Goal: Information Seeking & Learning: Learn about a topic

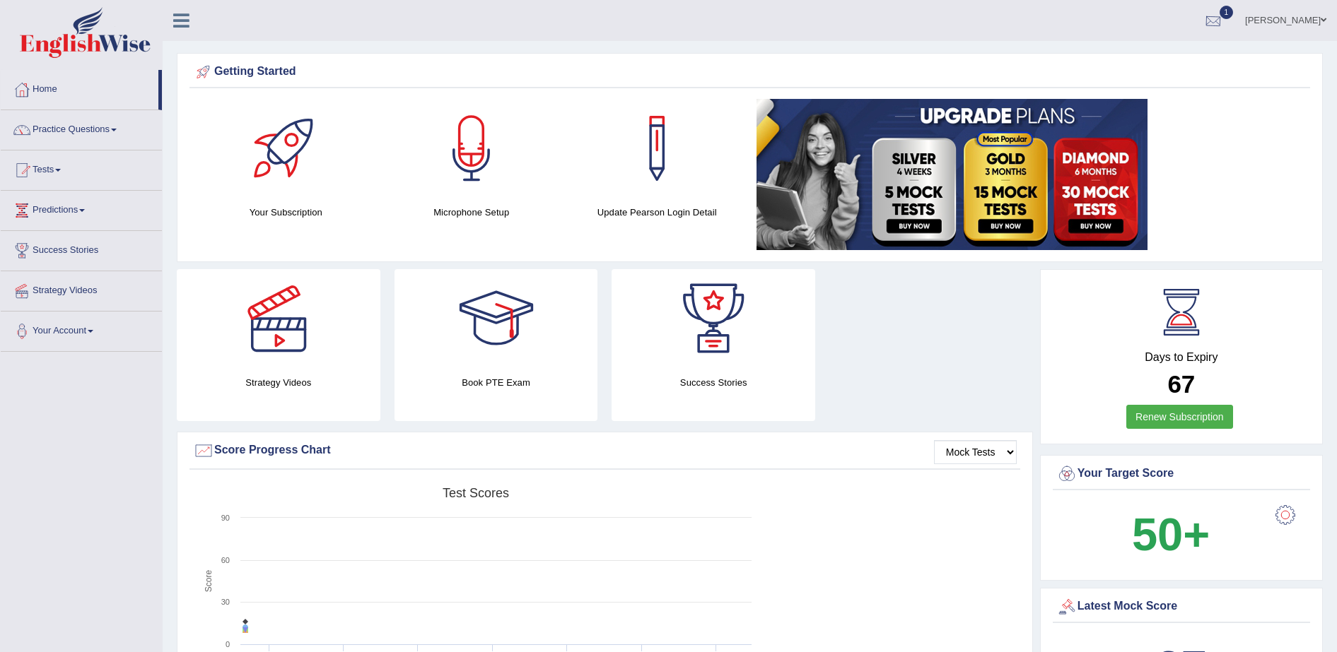
click at [1224, 23] on div at bounding box center [1212, 21] width 21 height 21
click at [1118, 66] on span "Exam evaluated" at bounding box center [1128, 70] width 188 height 11
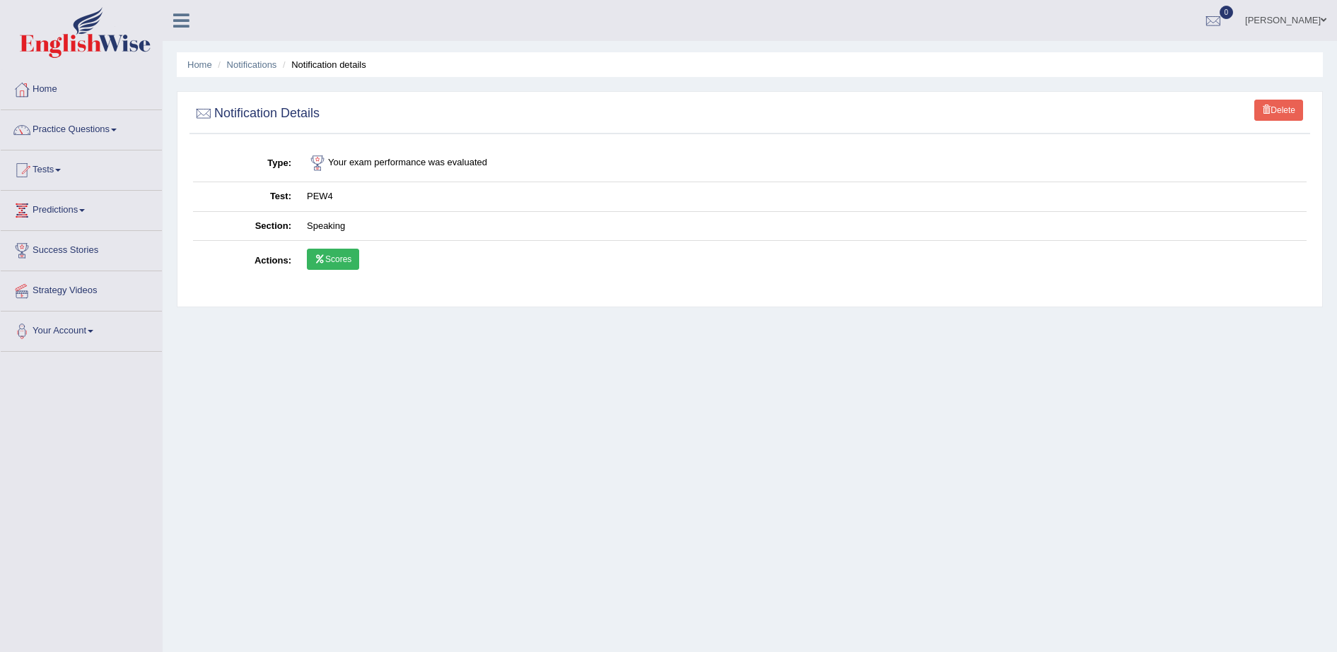
click at [323, 274] on td "Scores" at bounding box center [802, 261] width 1007 height 41
click at [339, 245] on td "Scores" at bounding box center [802, 261] width 1007 height 41
click at [340, 265] on link "Scores" at bounding box center [333, 259] width 52 height 21
click at [101, 127] on link "Practice Questions" at bounding box center [81, 127] width 161 height 35
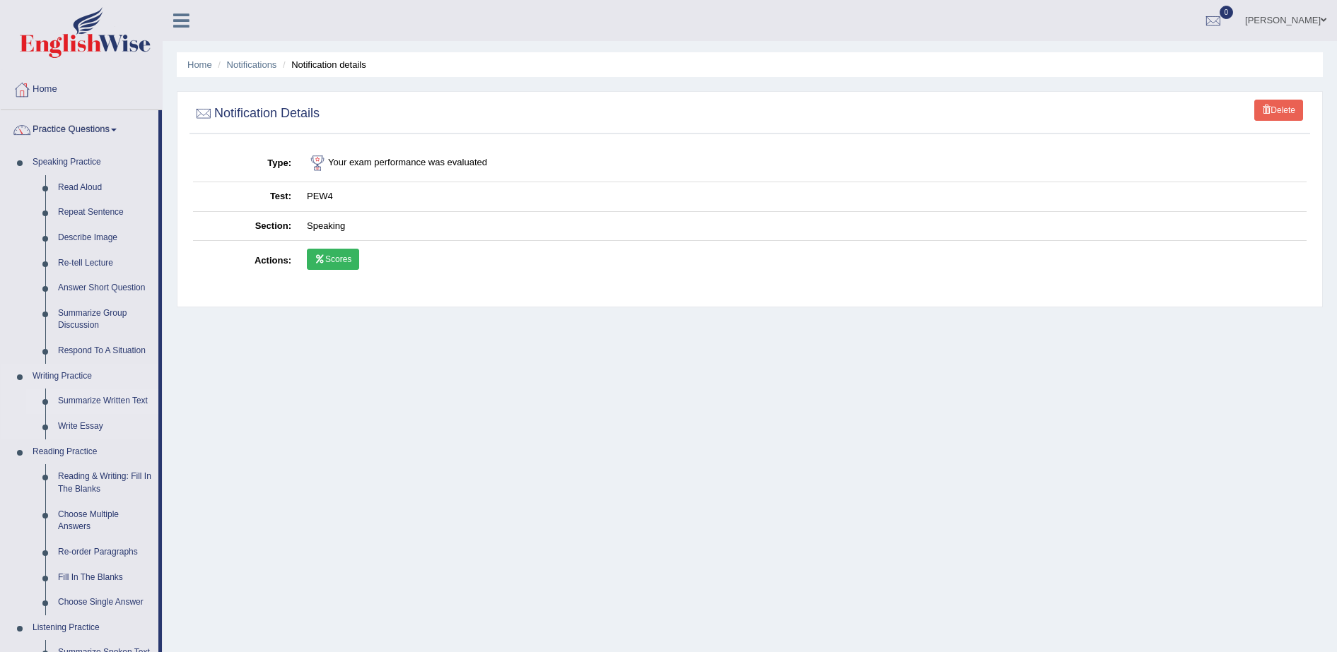
click at [119, 401] on link "Summarize Written Text" at bounding box center [105, 401] width 107 height 25
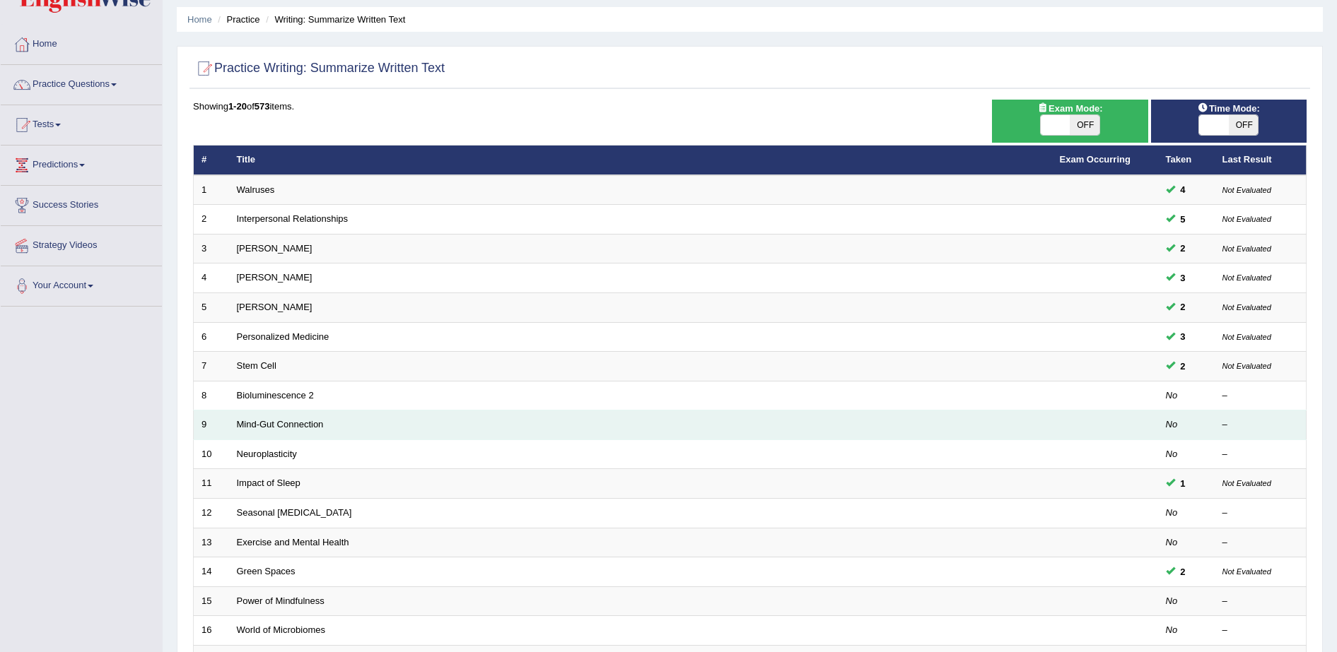
scroll to position [88, 0]
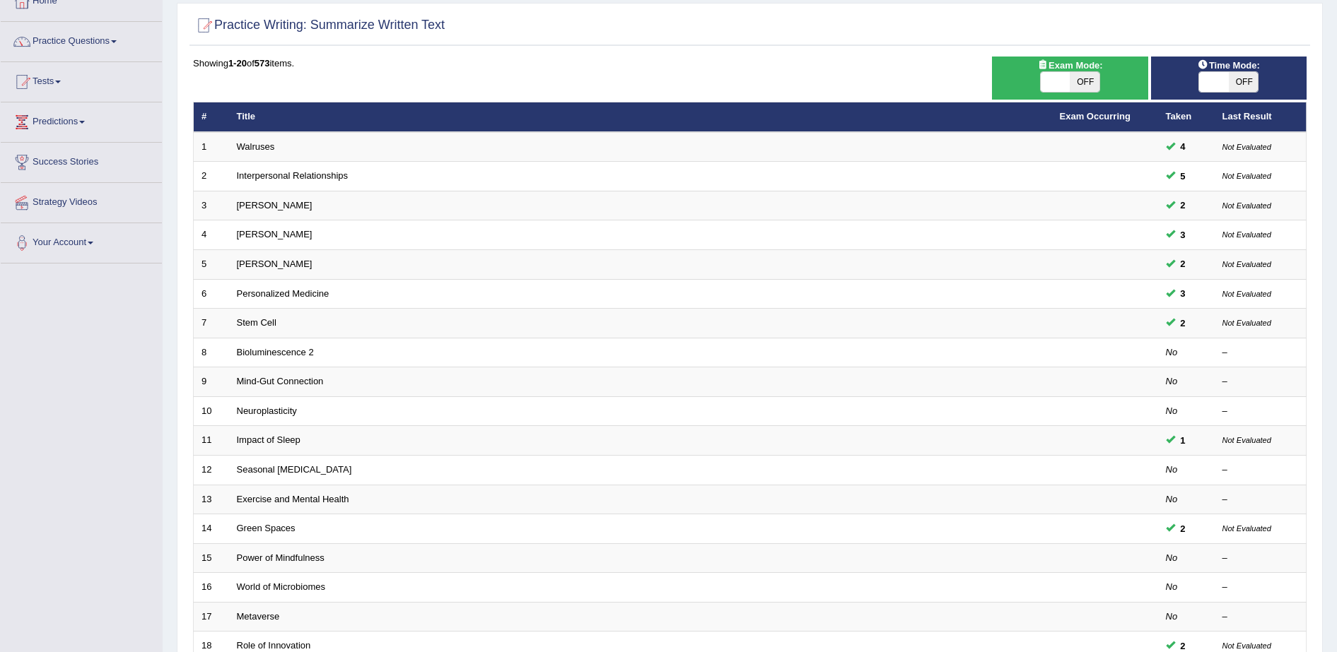
click at [1238, 80] on span "OFF" at bounding box center [1244, 82] width 30 height 20
checkbox input "true"
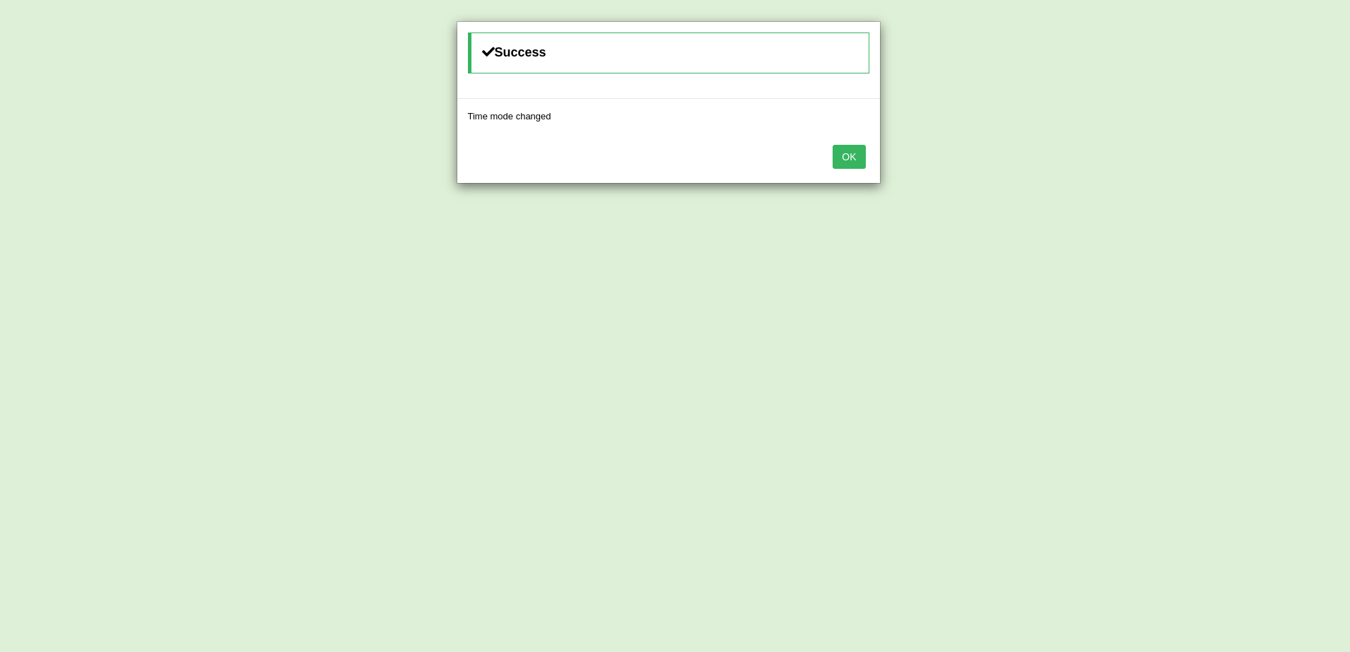
click at [850, 162] on button "OK" at bounding box center [849, 157] width 33 height 24
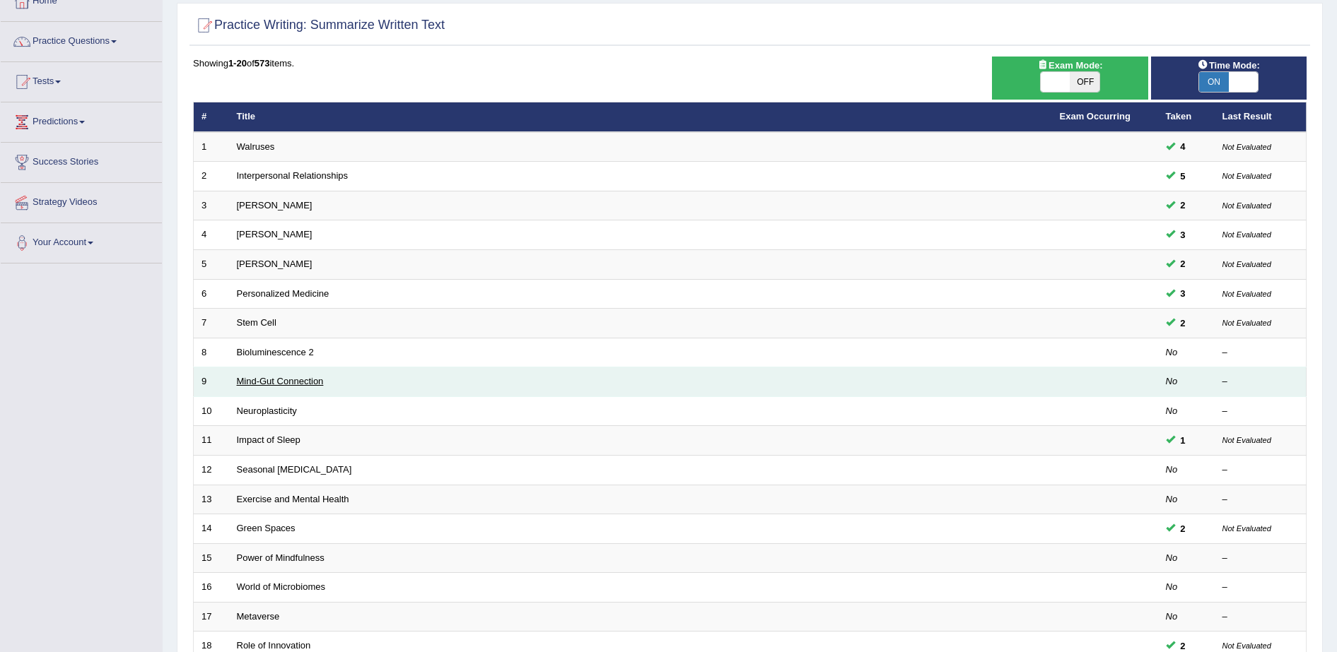
click at [313, 384] on link "Mind-Gut Connection" at bounding box center [280, 381] width 87 height 11
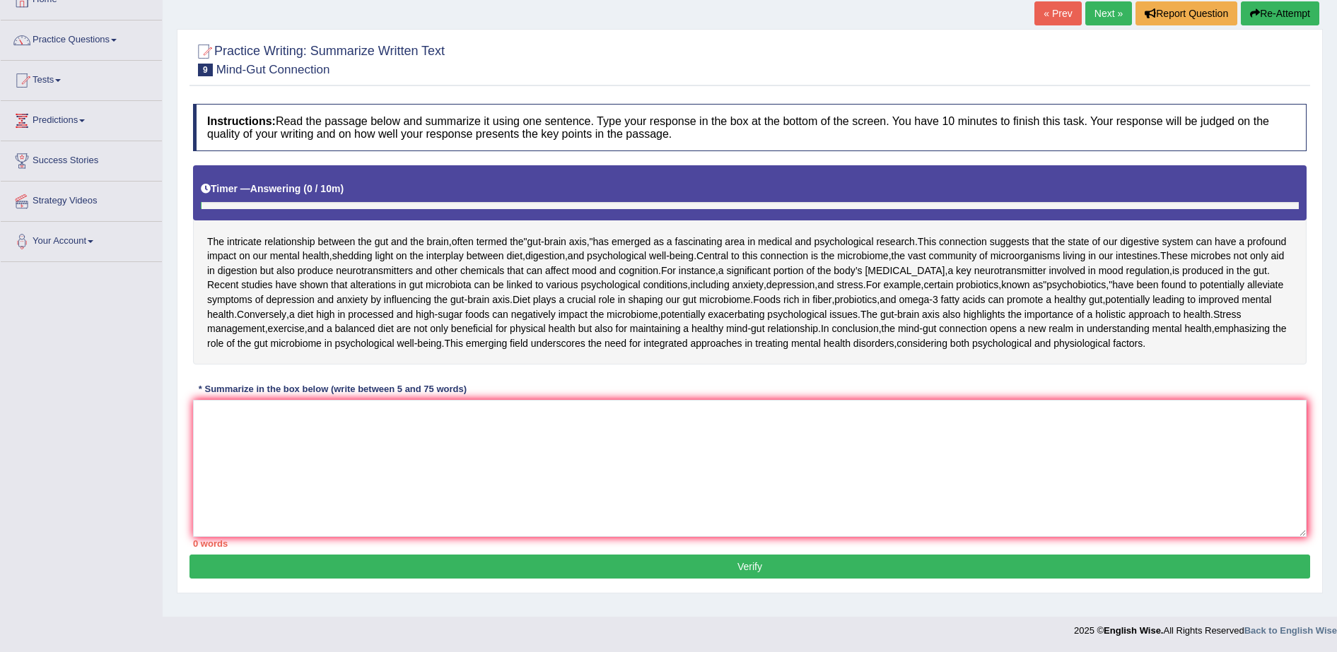
scroll to position [177, 0]
click at [493, 506] on textarea at bounding box center [749, 468] width 1113 height 137
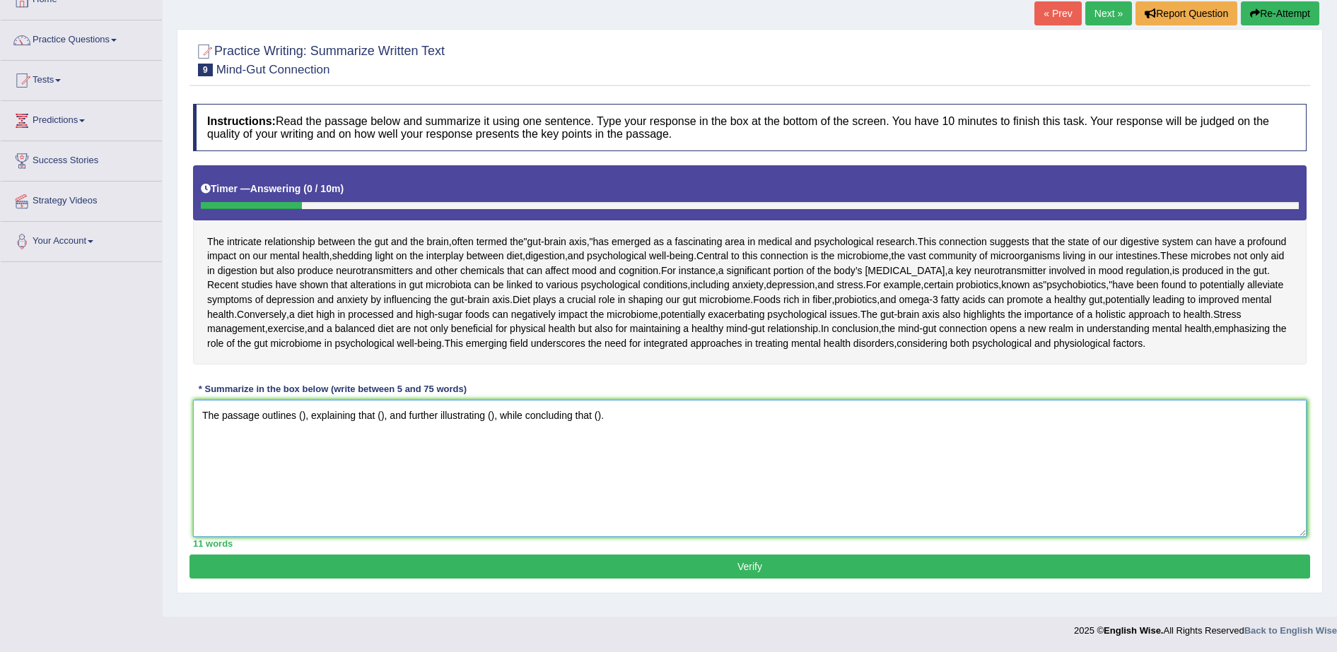
drag, startPoint x: 305, startPoint y: 443, endPoint x: 341, endPoint y: 425, distance: 39.8
click at [305, 442] on textarea "The passage outlines (), explaining that (), and further illustrating (), while…" at bounding box center [749, 468] width 1113 height 137
click at [615, 445] on textarea "The passage outlines the intricate relationship between the gut and the brain, …" at bounding box center [749, 468] width 1113 height 137
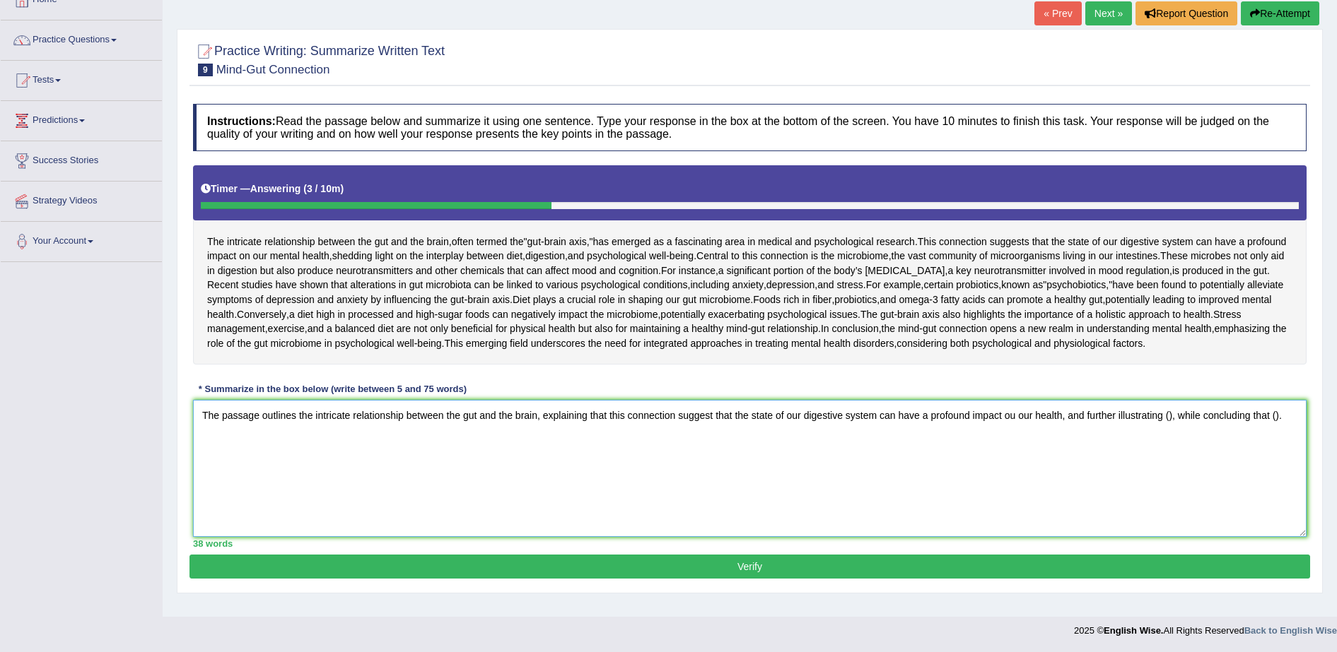
click at [1173, 440] on textarea "The passage outlines the intricate relationship between the gut and the brain, …" at bounding box center [749, 468] width 1113 height 137
click at [1279, 443] on textarea "The passage outlines the intricate relationship between the gut and the brain, …" at bounding box center [749, 468] width 1113 height 137
click at [1174, 441] on textarea "The passage outlines the intricate relationship between the gut and the brain, …" at bounding box center [749, 468] width 1113 height 137
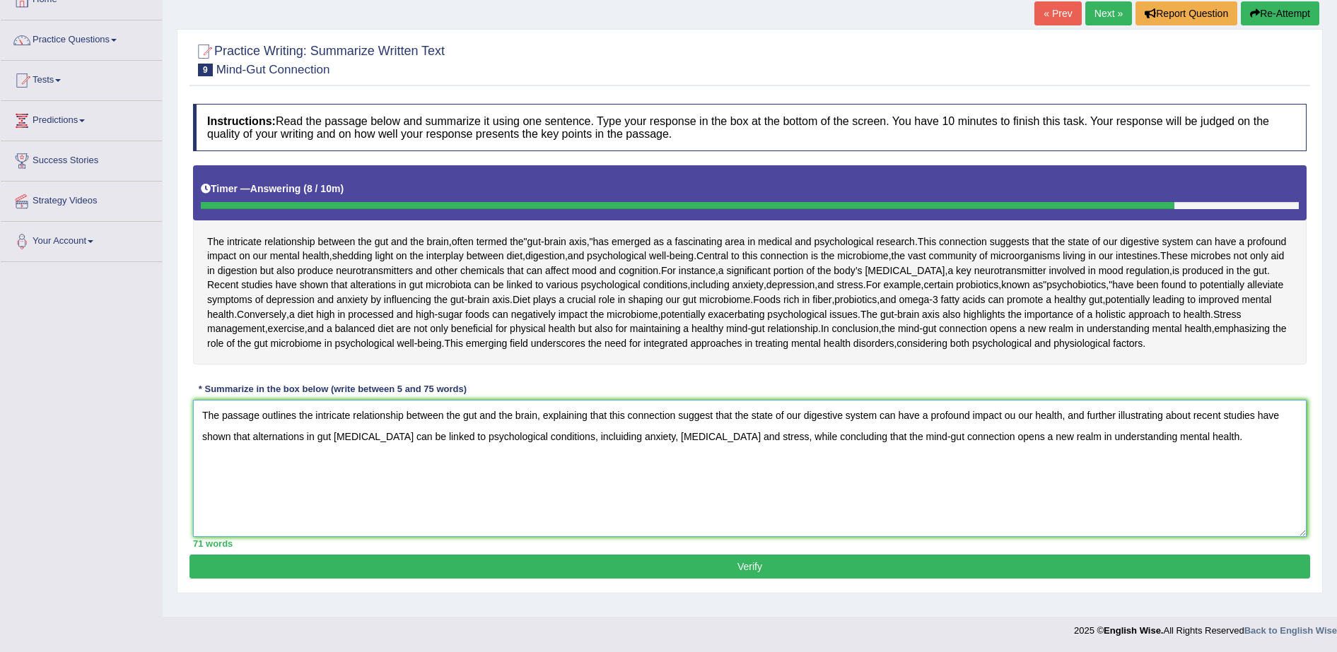
drag, startPoint x: 271, startPoint y: 448, endPoint x: 1183, endPoint y: 474, distance: 911.5
click at [1183, 474] on textarea "The passage outlines the intricate relationship between the gut and the brain, …" at bounding box center [749, 468] width 1113 height 137
click at [1211, 471] on textarea "The passage outlines the intricate relationship between the gut and the brain, …" at bounding box center [749, 468] width 1113 height 137
type textarea "The passage outlines the intricate relationship between the gut and the brain, …"
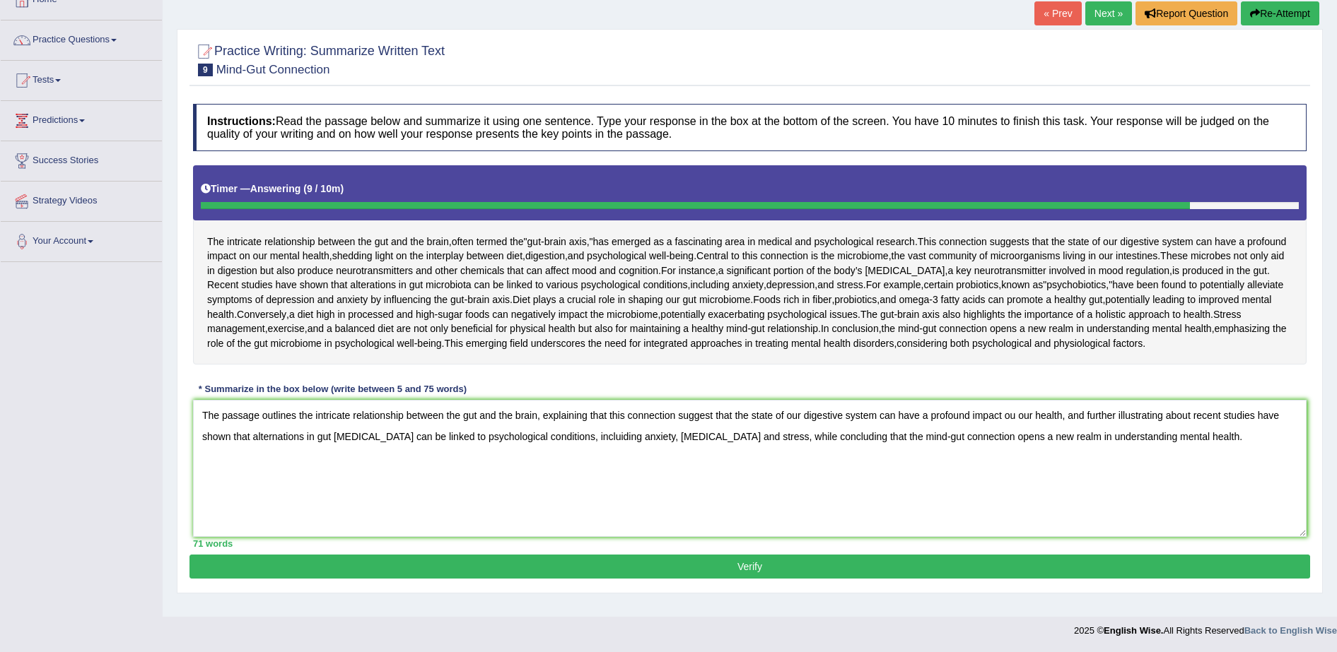
click at [833, 579] on button "Verify" at bounding box center [749, 567] width 1120 height 24
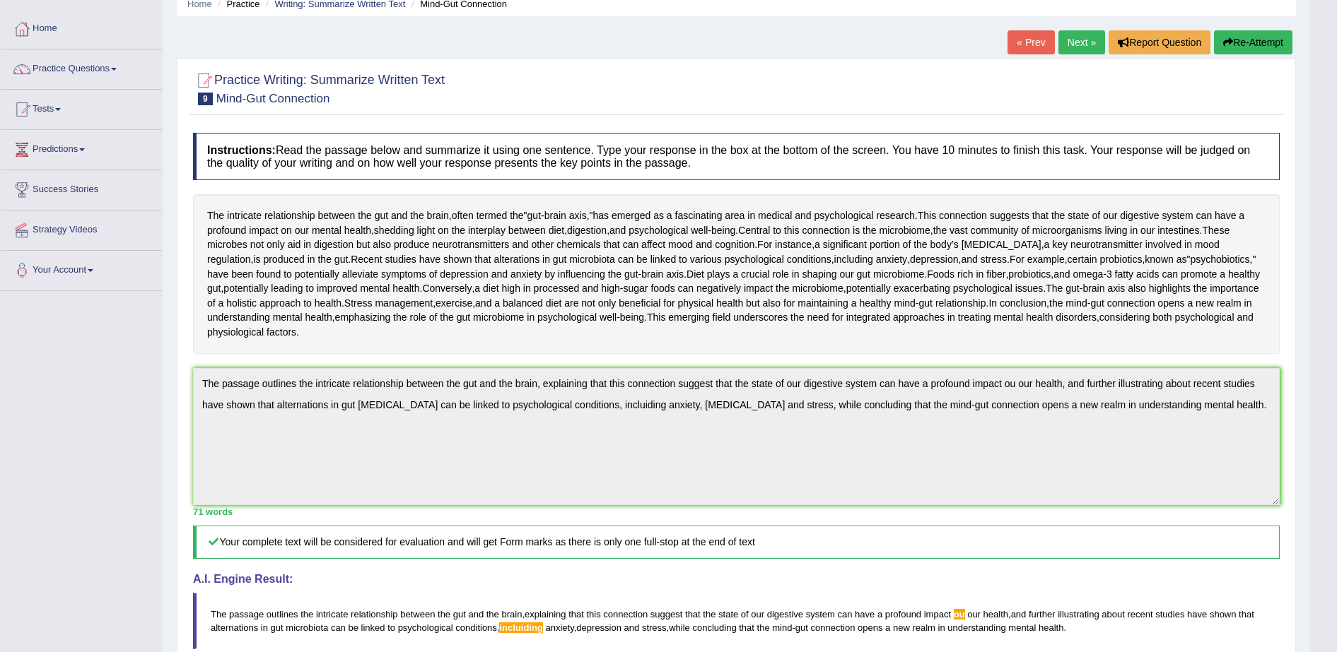
scroll to position [177, 0]
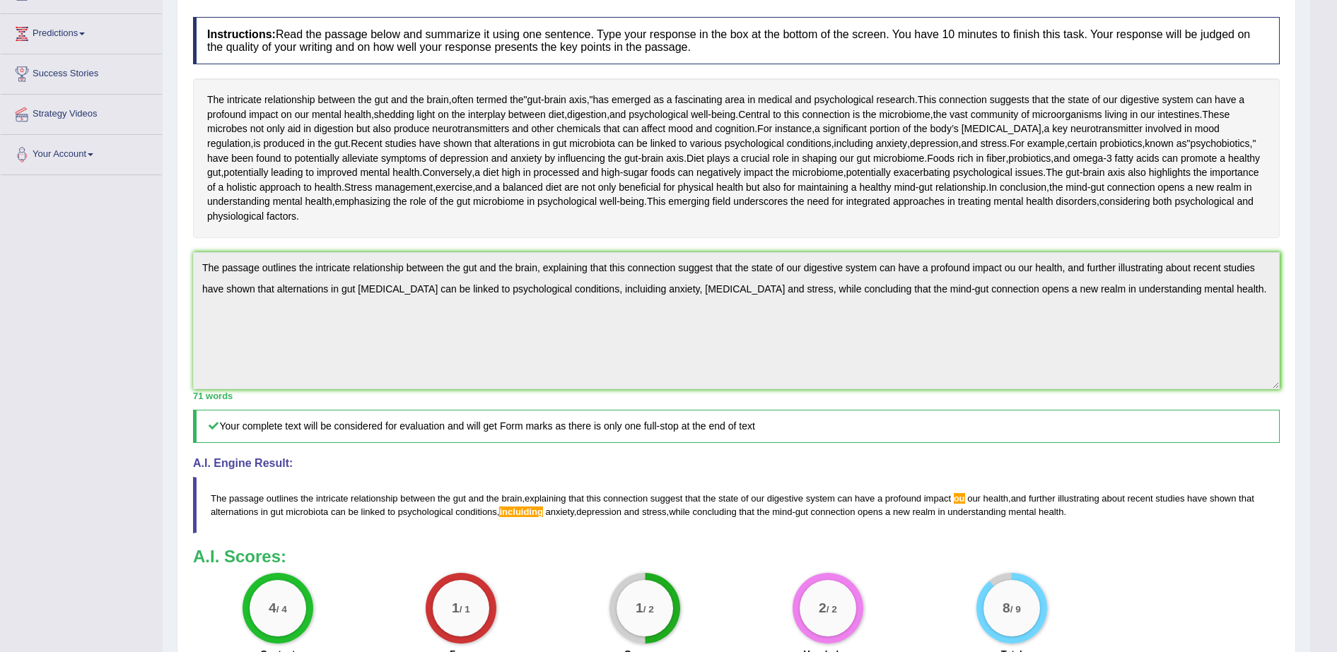
click at [131, 333] on div "Toggle navigation Home Practice Questions Speaking Practice Read Aloud Repeat S…" at bounding box center [655, 308] width 1310 height 971
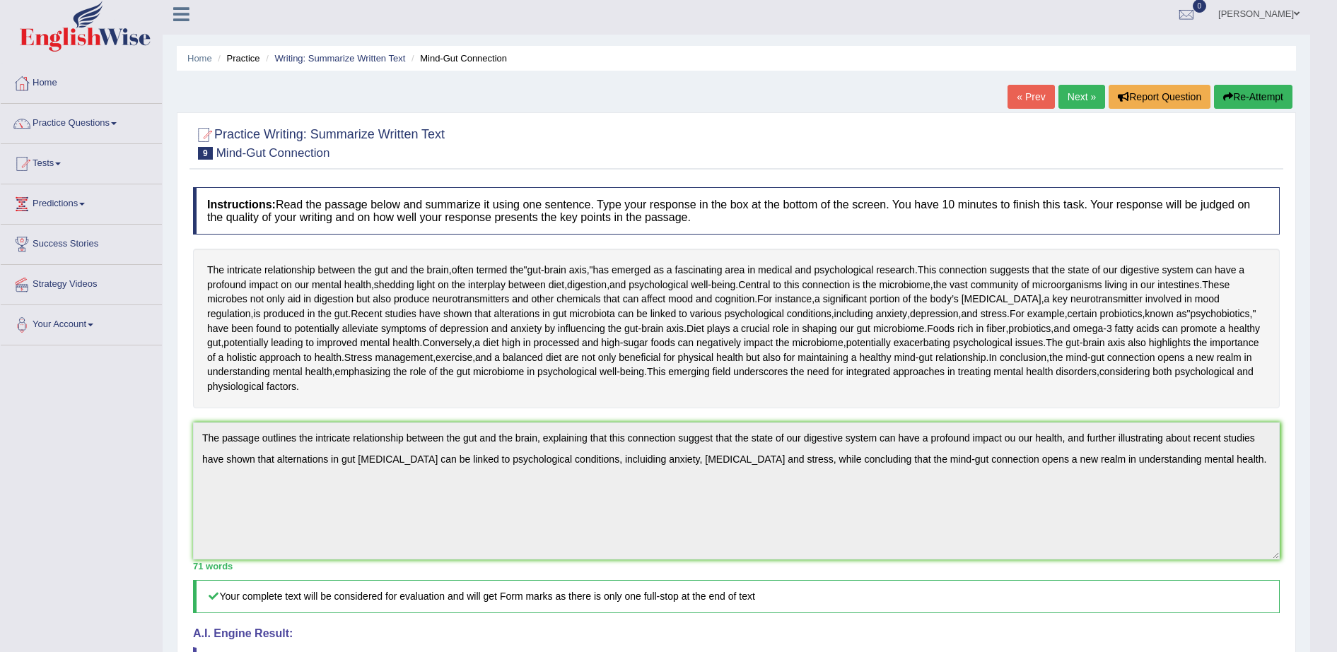
scroll to position [0, 0]
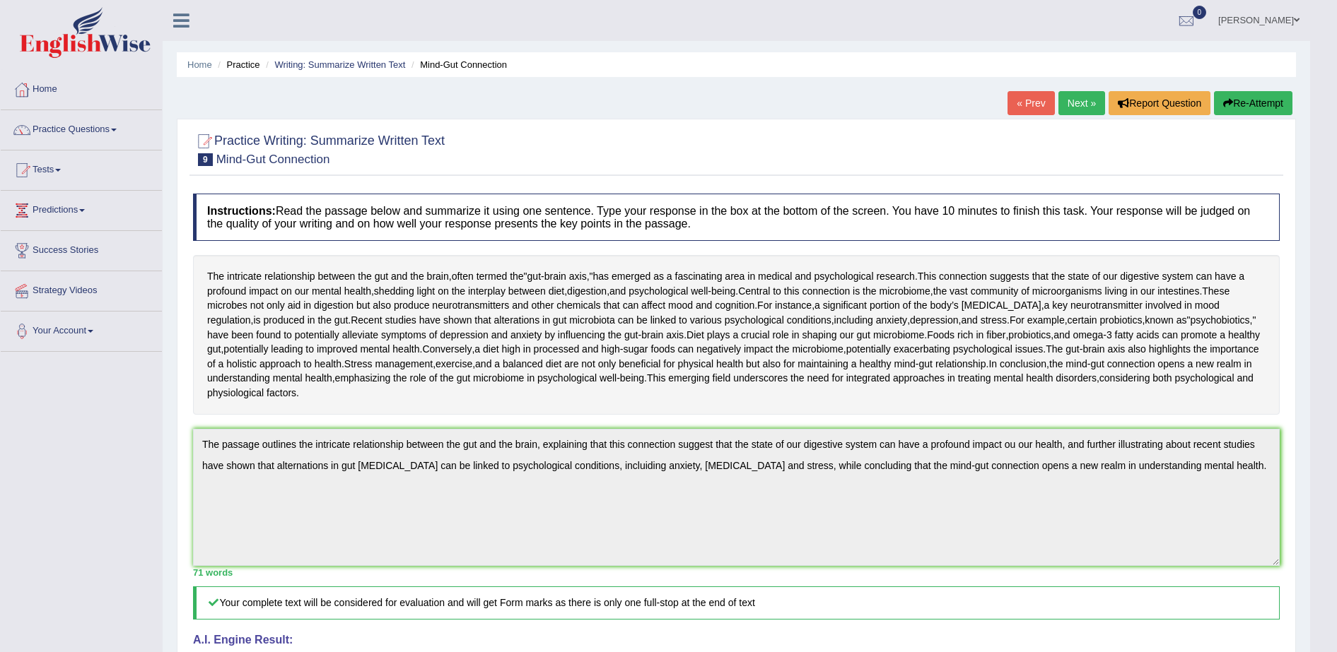
click at [1245, 104] on button "Re-Attempt" at bounding box center [1253, 103] width 78 height 24
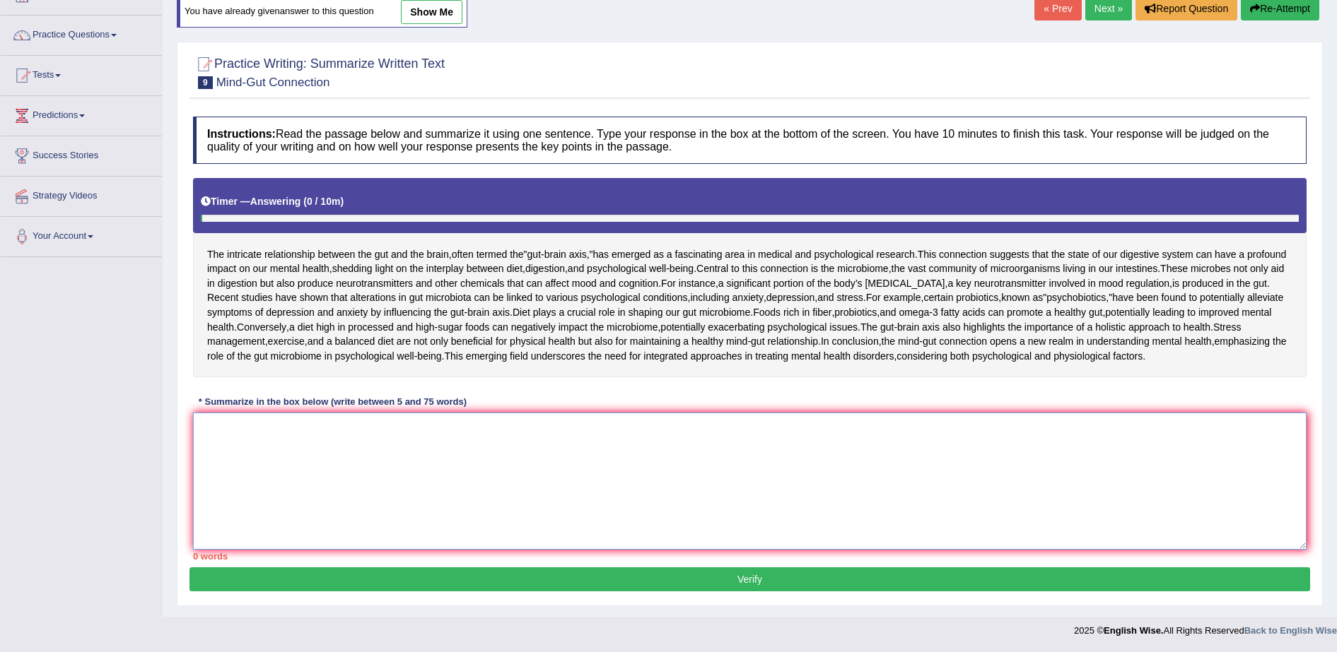
click at [440, 459] on textarea at bounding box center [749, 481] width 1113 height 137
paste textarea "The passage outlines the intricate relationship between the gut and the brain, …"
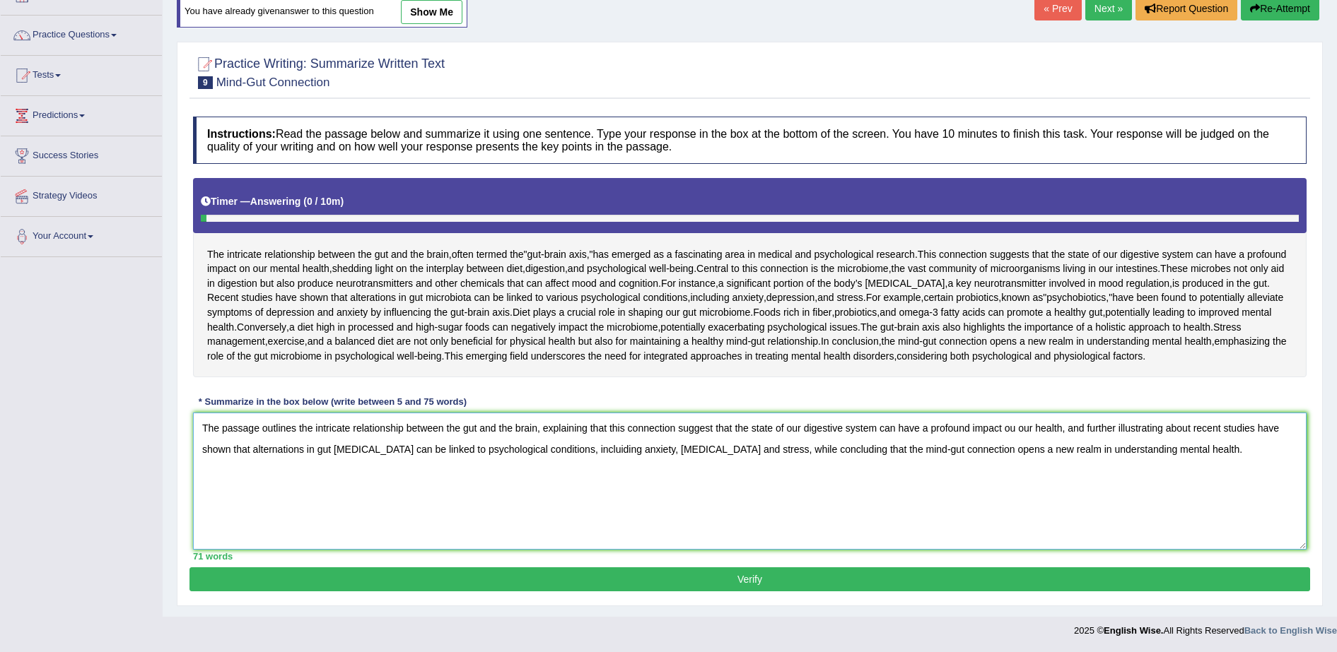
click at [1021, 428] on textarea "The passage outlines the intricate relationship between the gut and the brain, …" at bounding box center [749, 481] width 1113 height 137
click at [592, 447] on textarea "The passage outlines the intricate relationship between the gut and the brain, …" at bounding box center [749, 481] width 1113 height 137
click at [597, 452] on textarea "The passage outlines the intricate relationship between the gut and the brain, …" at bounding box center [749, 481] width 1113 height 137
type textarea "The passage outlines the intricate relationship between the gut and the brain, …"
click at [699, 580] on button "Verify" at bounding box center [749, 580] width 1120 height 24
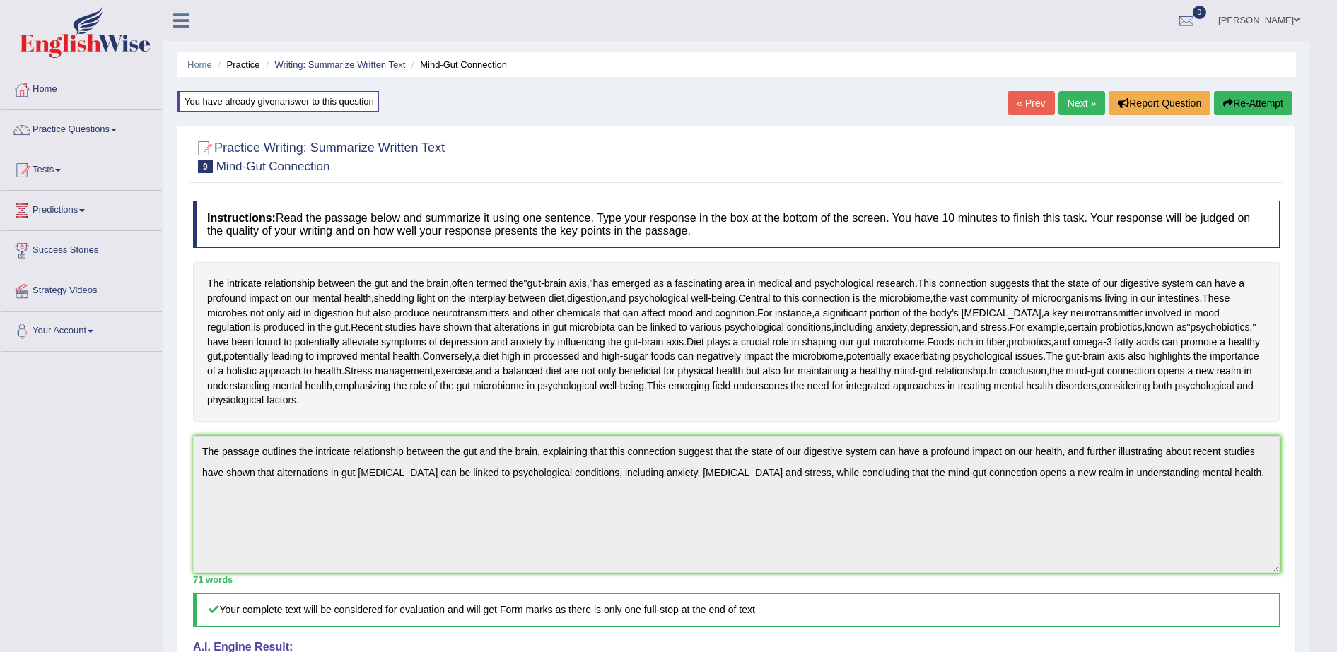
drag, startPoint x: 573, startPoint y: 136, endPoint x: 563, endPoint y: 139, distance: 10.1
click at [573, 136] on div at bounding box center [736, 155] width 1086 height 43
click at [49, 167] on link "Tests" at bounding box center [81, 168] width 161 height 35
click at [73, 128] on link "Practice Questions" at bounding box center [81, 127] width 161 height 35
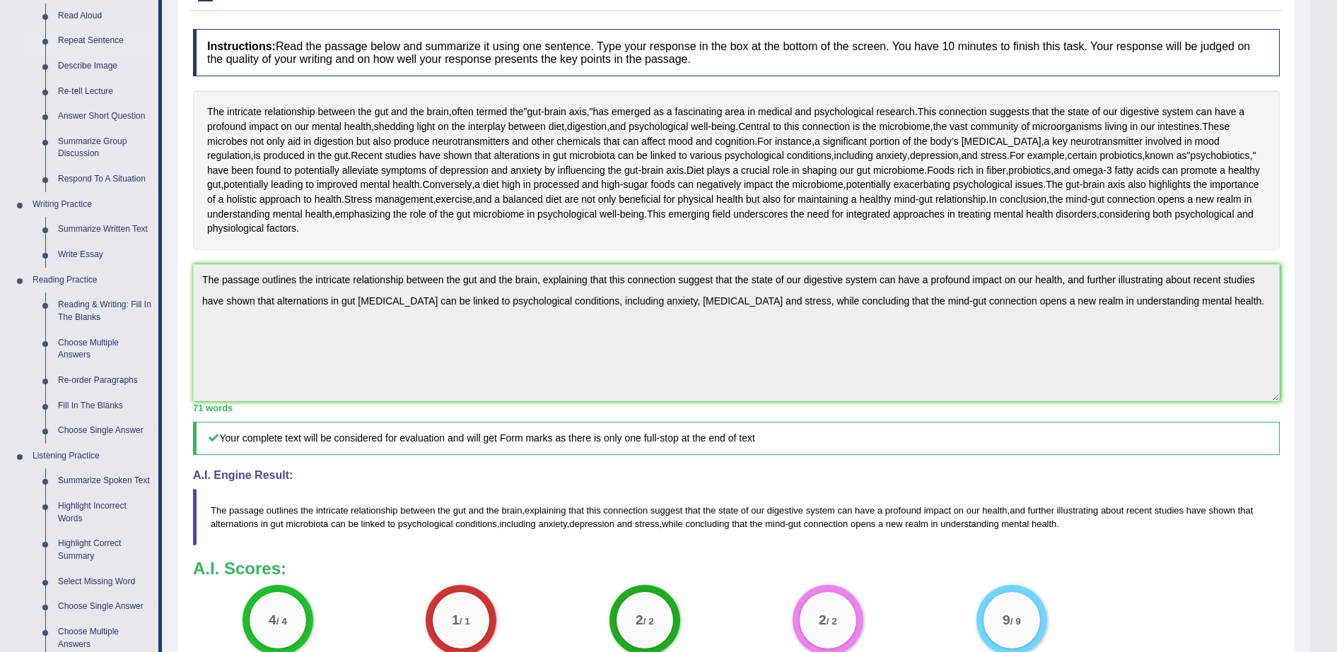
scroll to position [177, 0]
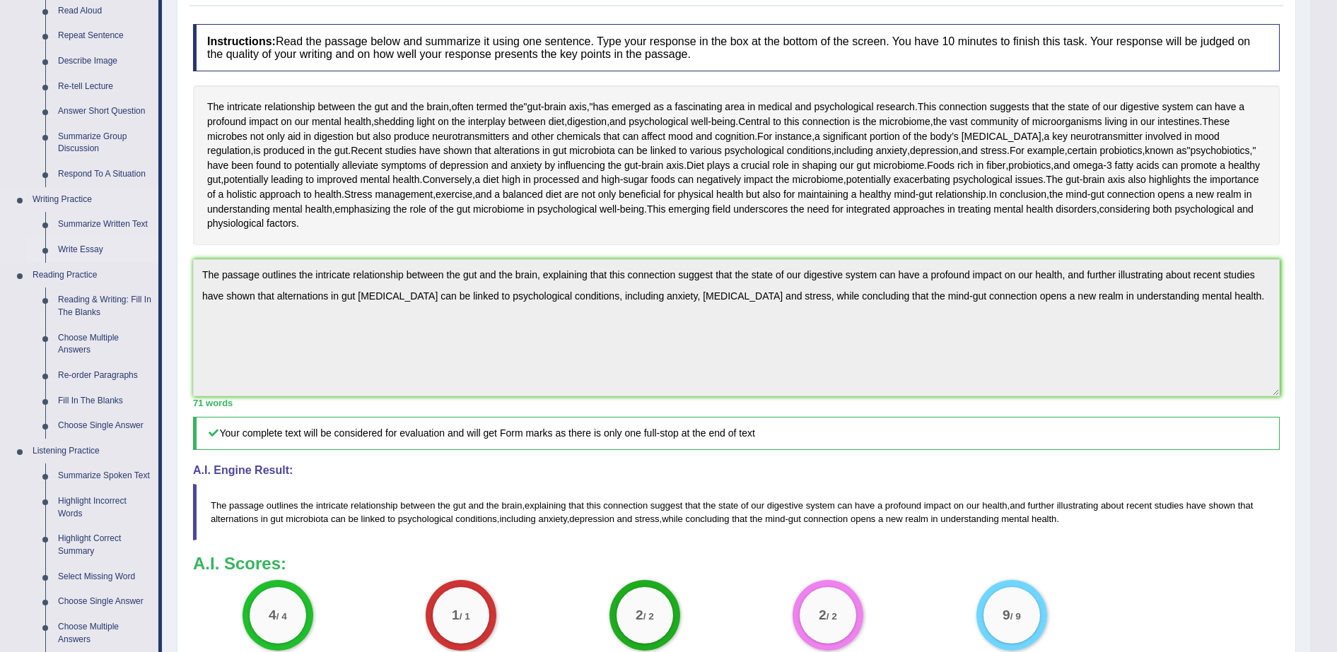
click at [98, 246] on link "Write Essay" at bounding box center [105, 250] width 107 height 25
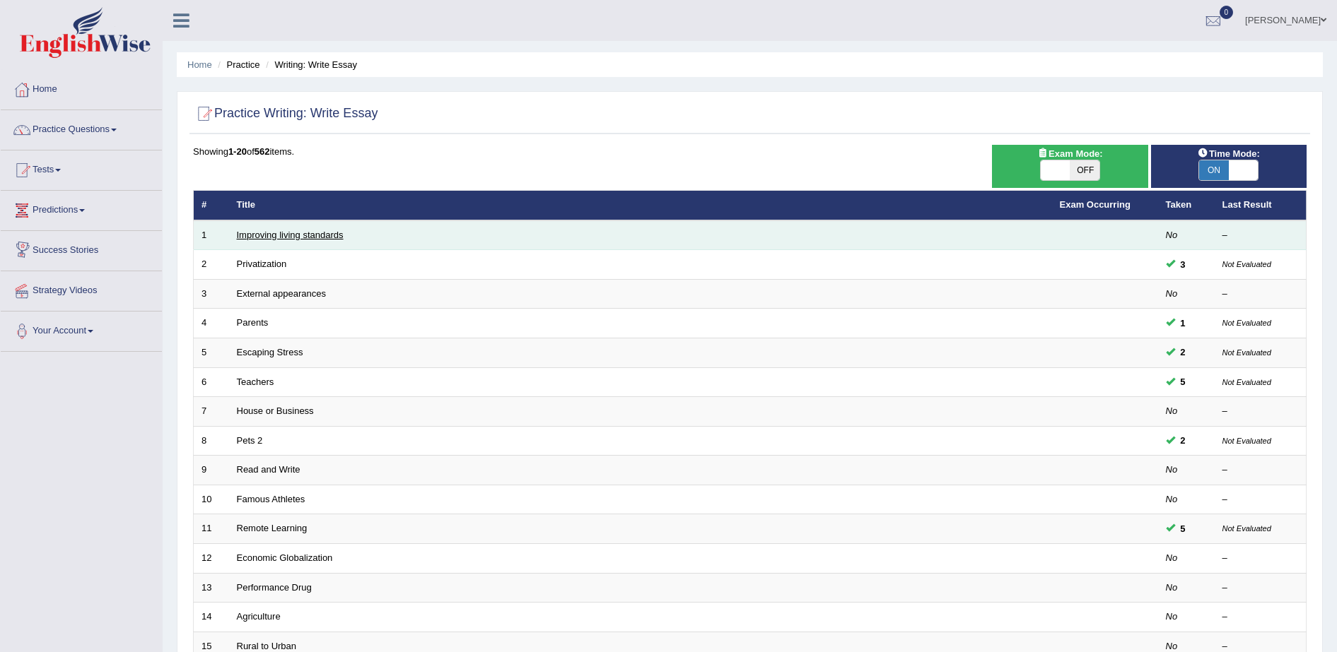
click at [289, 236] on link "Improving living standards" at bounding box center [290, 235] width 107 height 11
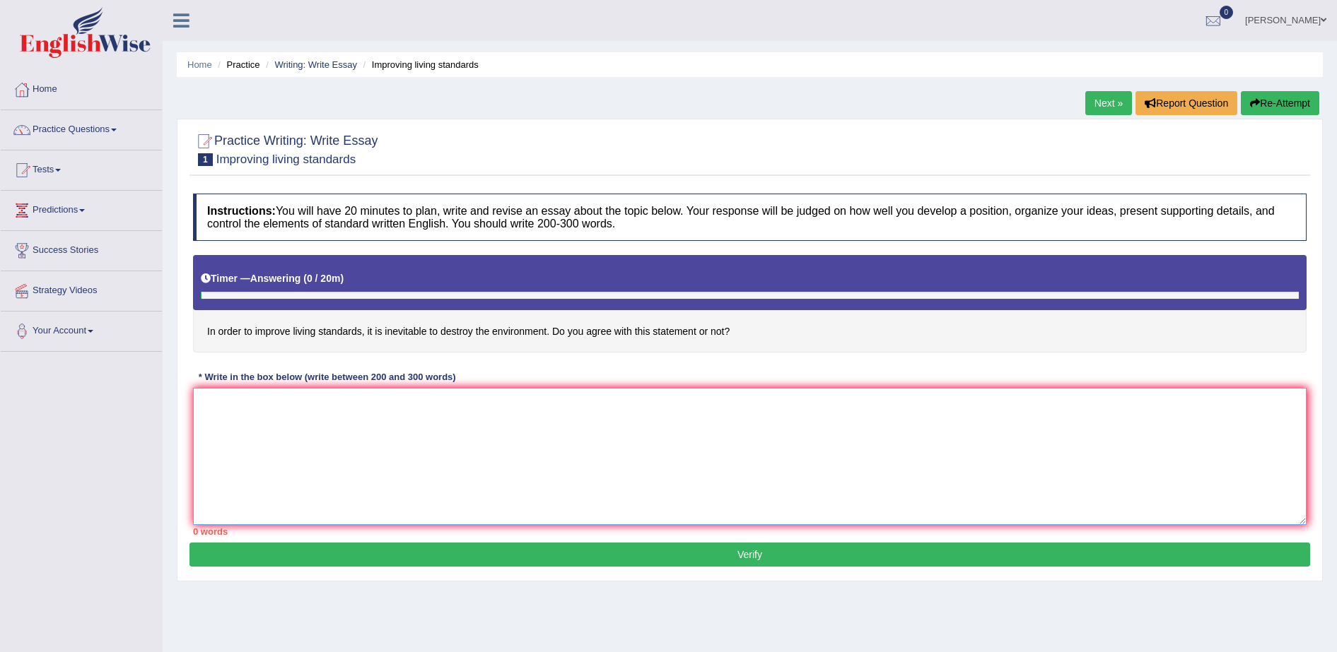
click at [321, 404] on textarea at bounding box center [749, 456] width 1113 height 137
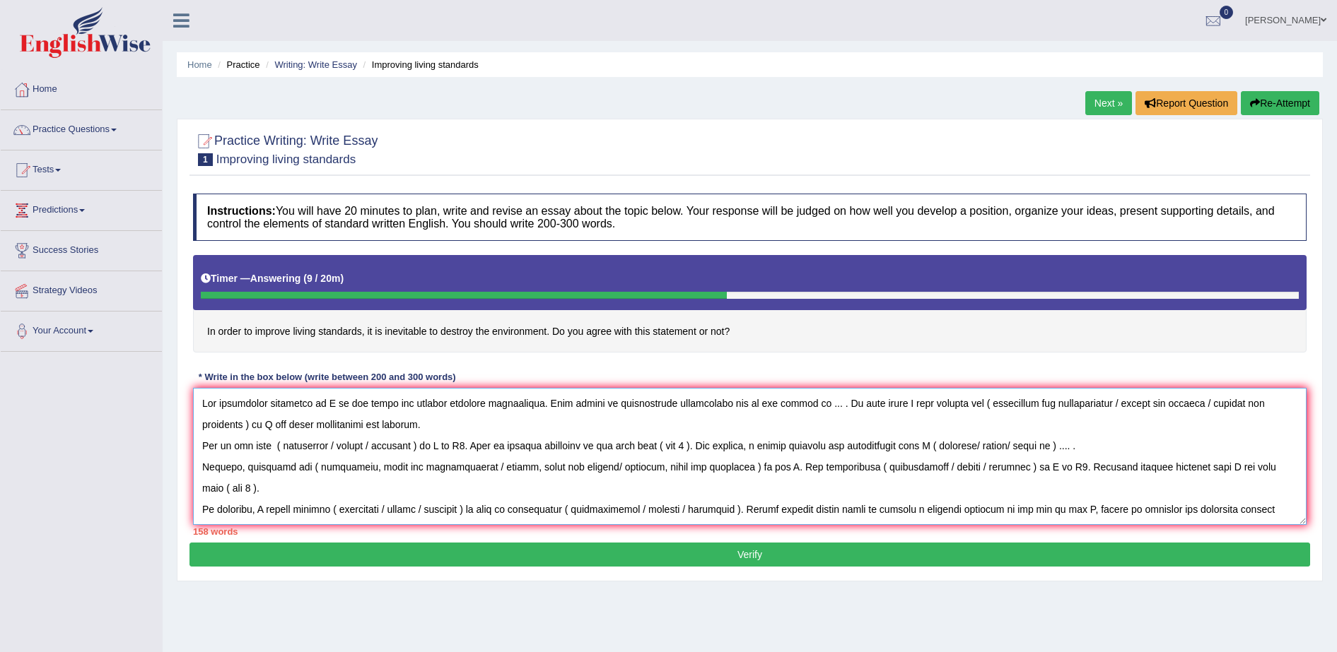
drag, startPoint x: 387, startPoint y: 418, endPoint x: 159, endPoint y: 392, distance: 229.1
click at [159, 392] on div "Toggle navigation Home Practice Questions Speaking Practice Read Aloud Repeat S…" at bounding box center [668, 367] width 1337 height 735
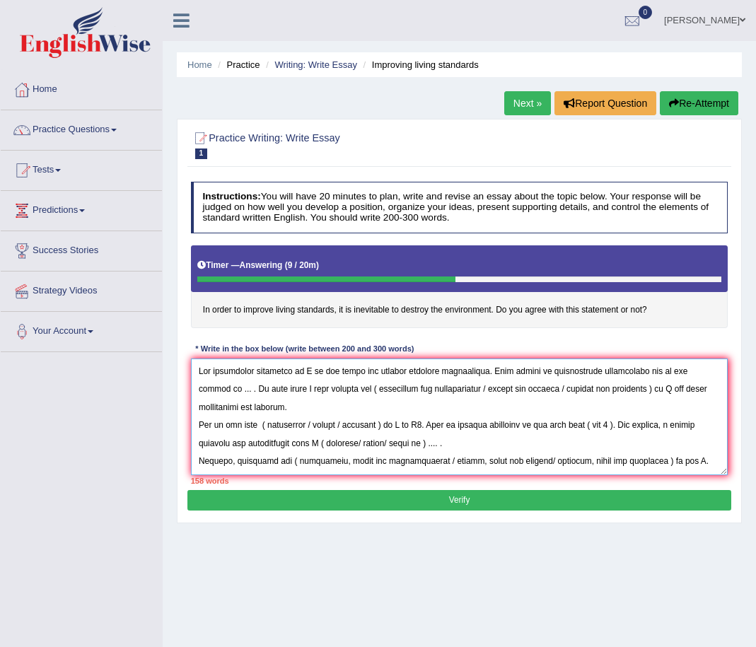
click at [357, 407] on textarea at bounding box center [459, 416] width 537 height 117
drag, startPoint x: 197, startPoint y: 373, endPoint x: 297, endPoint y: 390, distance: 101.2
click at [297, 390] on textarea at bounding box center [459, 416] width 537 height 117
click at [302, 411] on textarea at bounding box center [459, 416] width 537 height 117
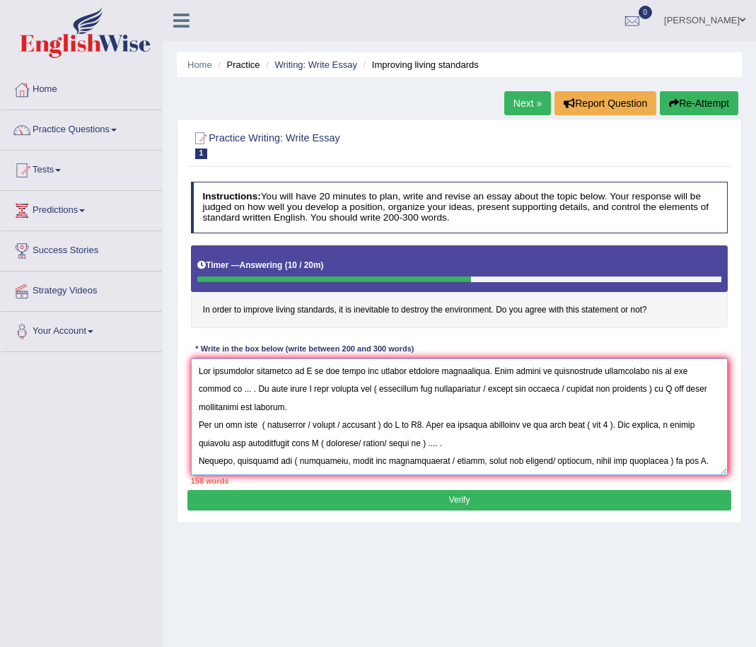
click at [250, 384] on textarea at bounding box center [459, 416] width 537 height 117
click at [202, 387] on textarea at bounding box center [459, 416] width 537 height 117
drag, startPoint x: 276, startPoint y: 387, endPoint x: 251, endPoint y: 410, distance: 34.5
click at [251, 410] on textarea at bounding box center [459, 416] width 537 height 117
click at [315, 414] on textarea at bounding box center [459, 416] width 537 height 117
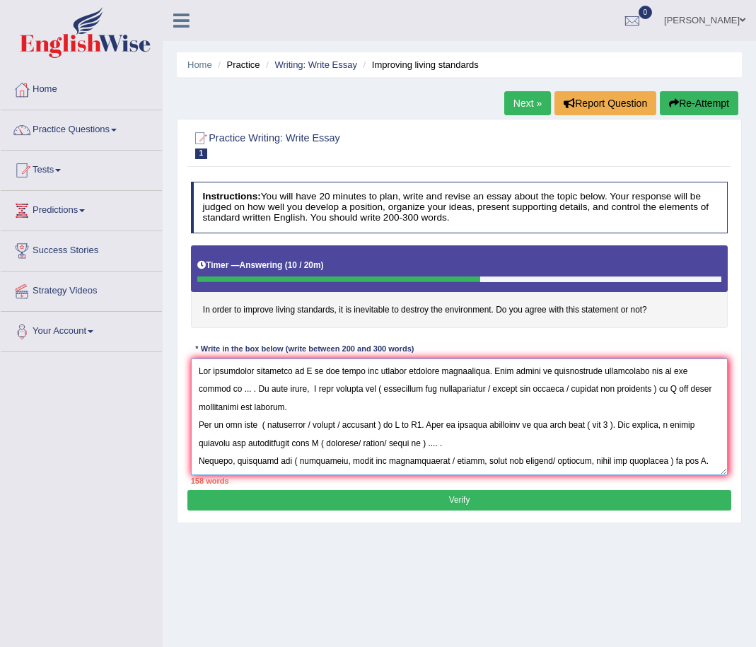
click at [240, 404] on textarea at bounding box center [459, 416] width 537 height 117
drag, startPoint x: 202, startPoint y: 424, endPoint x: 468, endPoint y: 435, distance: 266.0
click at [468, 435] on textarea at bounding box center [459, 416] width 537 height 117
click at [474, 436] on textarea at bounding box center [459, 416] width 537 height 117
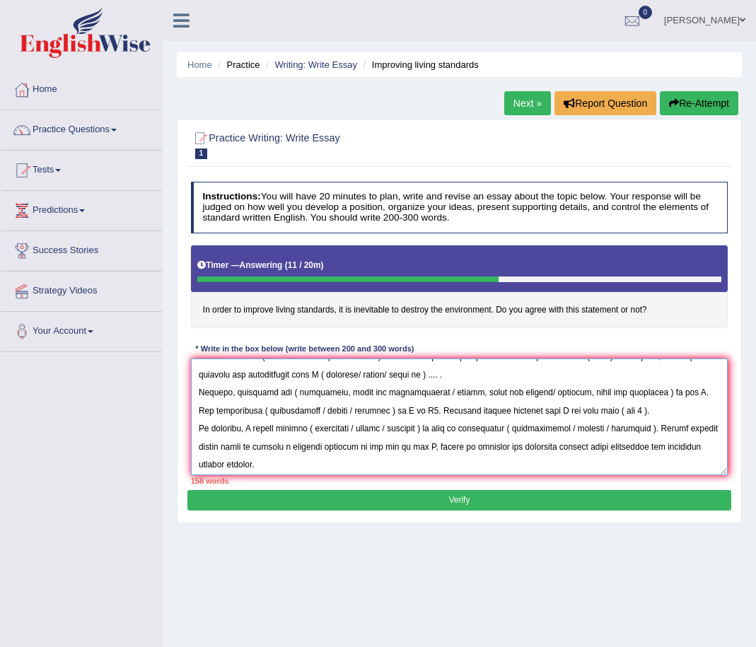
scroll to position [85, 0]
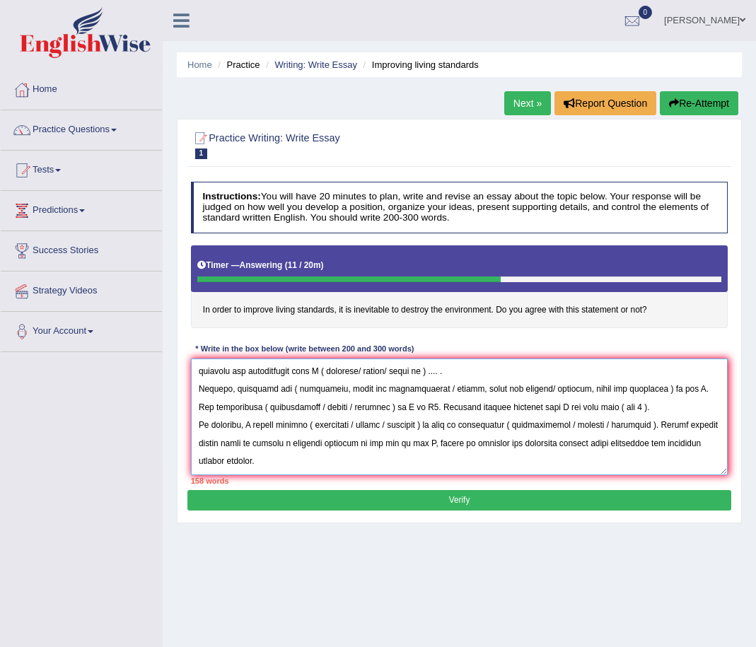
drag, startPoint x: 206, startPoint y: 385, endPoint x: 370, endPoint y: 393, distance: 164.2
click at [370, 393] on textarea at bounding box center [459, 416] width 537 height 117
click at [416, 391] on textarea at bounding box center [459, 416] width 537 height 117
click at [359, 380] on textarea at bounding box center [459, 416] width 537 height 117
drag, startPoint x: 358, startPoint y: 391, endPoint x: 659, endPoint y: 389, distance: 301.1
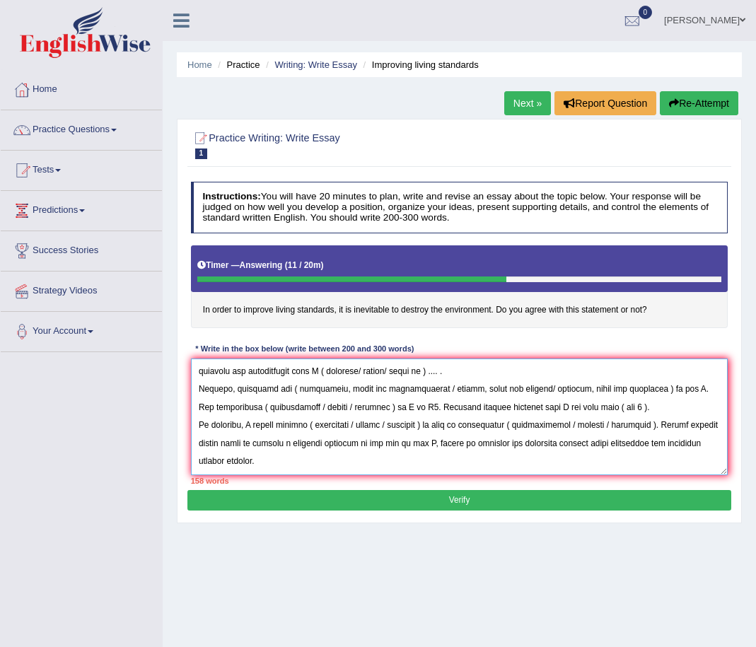
click at [659, 389] on textarea at bounding box center [459, 416] width 537 height 117
click at [666, 415] on textarea at bounding box center [459, 416] width 537 height 117
click at [654, 387] on textarea at bounding box center [459, 416] width 537 height 117
click at [375, 404] on textarea at bounding box center [459, 416] width 537 height 117
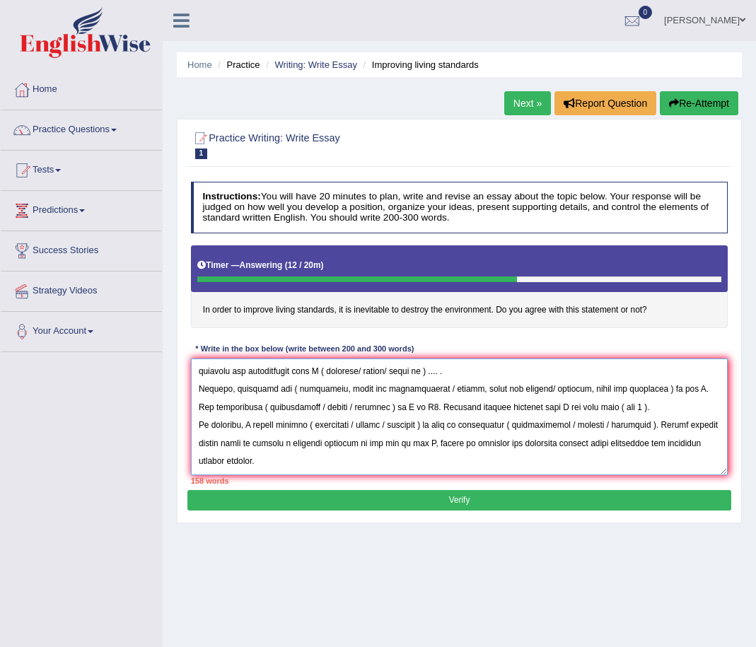
click at [375, 404] on textarea at bounding box center [459, 416] width 537 height 117
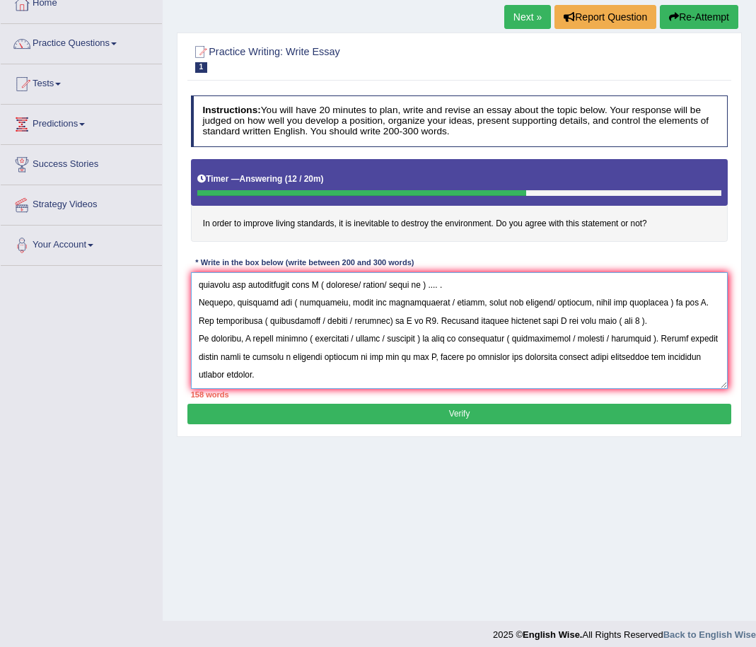
scroll to position [88, 0]
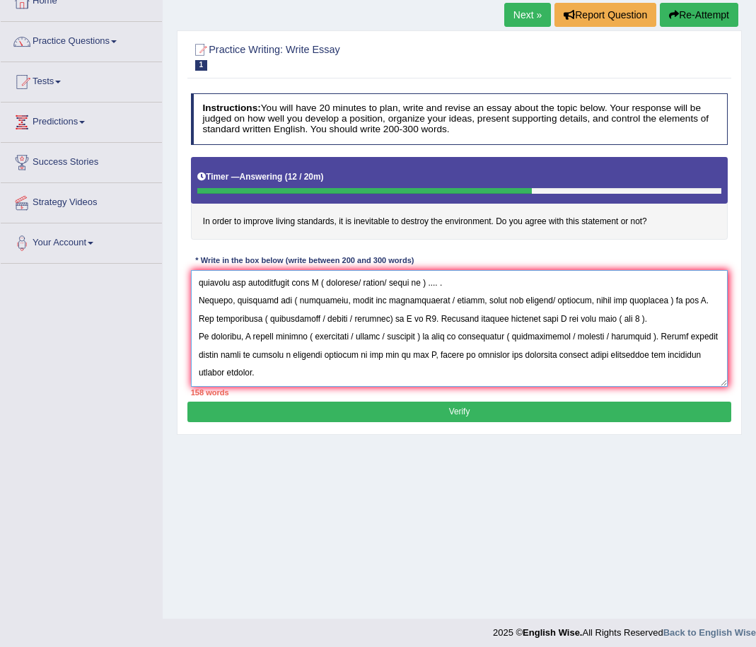
drag, startPoint x: 418, startPoint y: 318, endPoint x: 615, endPoint y: 321, distance: 196.5
click at [615, 321] on textarea at bounding box center [459, 328] width 537 height 117
click at [655, 323] on textarea at bounding box center [459, 328] width 537 height 117
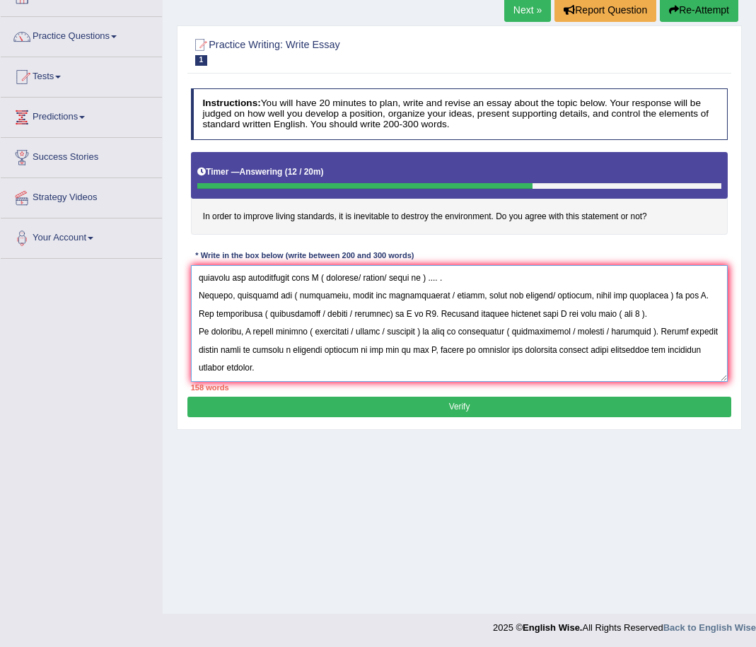
scroll to position [95, 0]
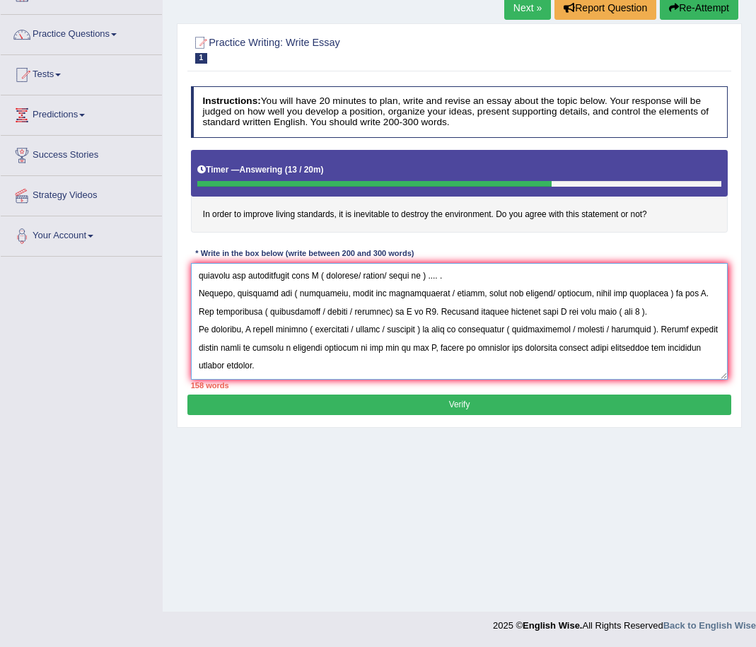
drag, startPoint x: 204, startPoint y: 327, endPoint x: 503, endPoint y: 347, distance: 299.7
click at [503, 347] on textarea at bounding box center [459, 321] width 537 height 117
click at [528, 344] on textarea at bounding box center [459, 321] width 537 height 117
click at [512, 368] on textarea at bounding box center [459, 321] width 537 height 117
drag, startPoint x: 530, startPoint y: 344, endPoint x: 542, endPoint y: 365, distance: 25.0
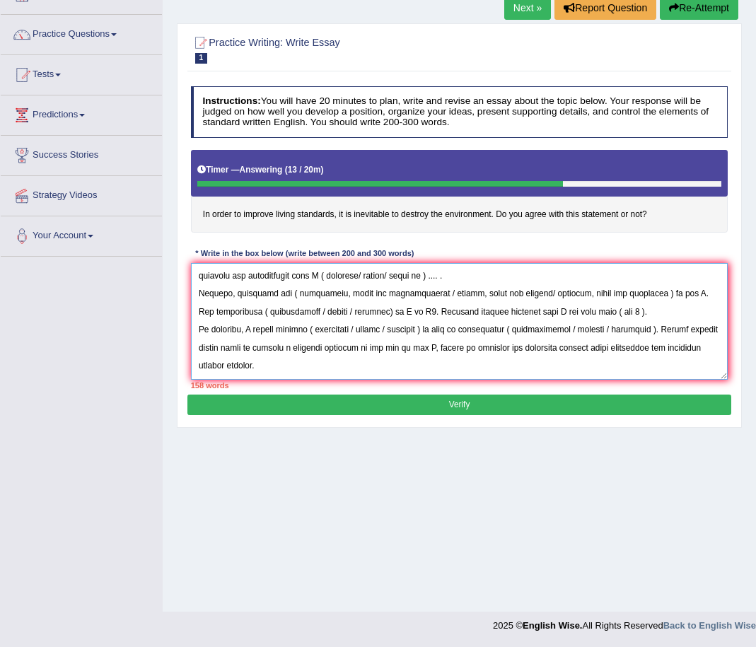
click at [542, 365] on textarea at bounding box center [459, 321] width 537 height 117
click at [330, 374] on textarea at bounding box center [459, 321] width 537 height 117
click at [242, 360] on textarea at bounding box center [459, 321] width 537 height 117
type textarea "The increasing influence of T on our lives has ignited numerous discussions. Th…"
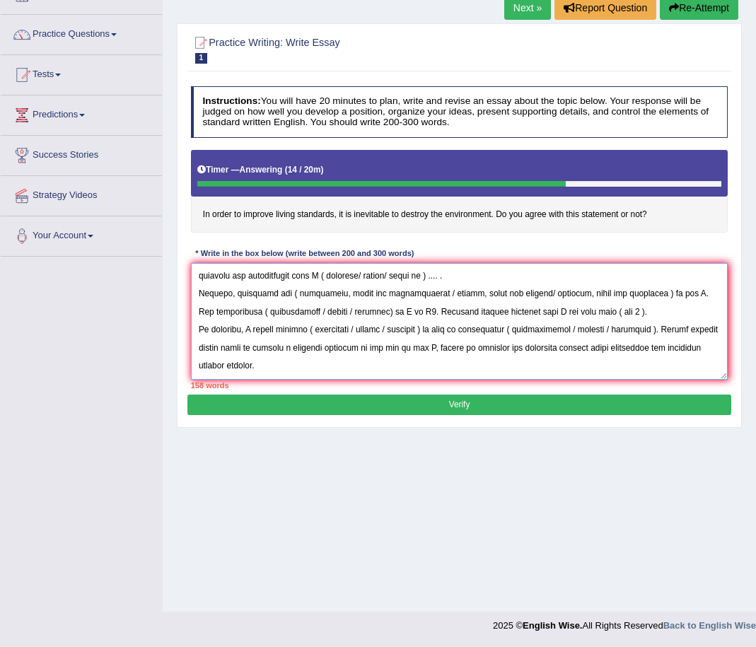
click at [329, 368] on textarea at bounding box center [459, 321] width 537 height 117
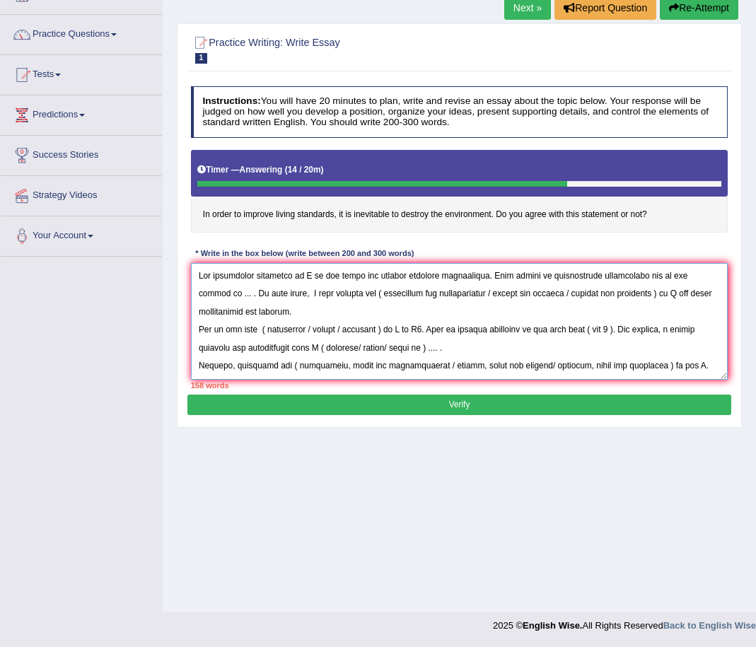
drag, startPoint x: 352, startPoint y: 359, endPoint x: 158, endPoint y: 203, distance: 248.8
click at [158, 203] on div "Toggle navigation Home Practice Questions Speaking Practice Read Aloud Repeat S…" at bounding box center [378, 272] width 756 height 735
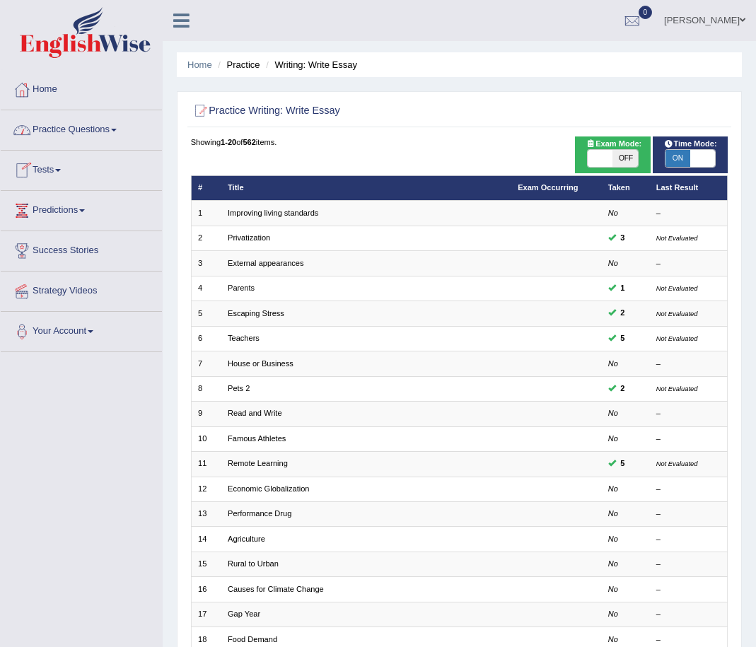
click at [93, 128] on link "Practice Questions" at bounding box center [81, 127] width 161 height 35
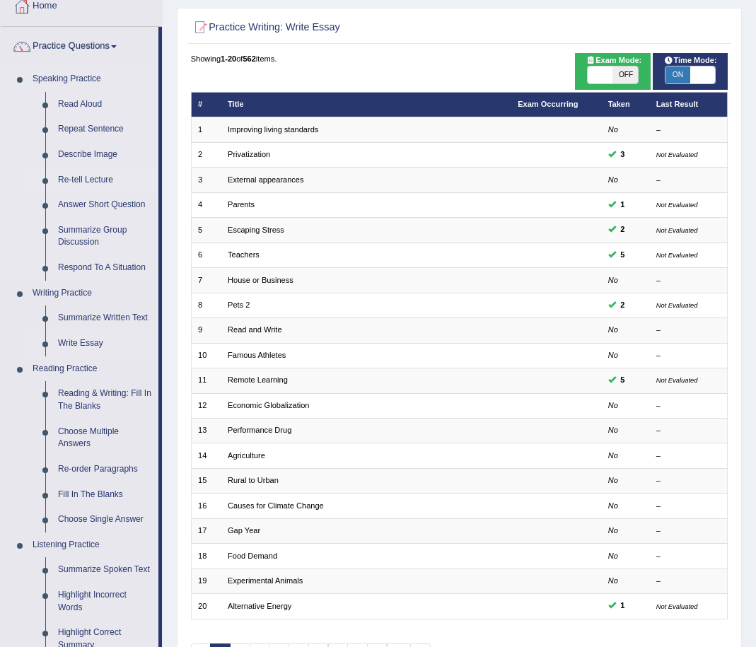
scroll to position [88, 0]
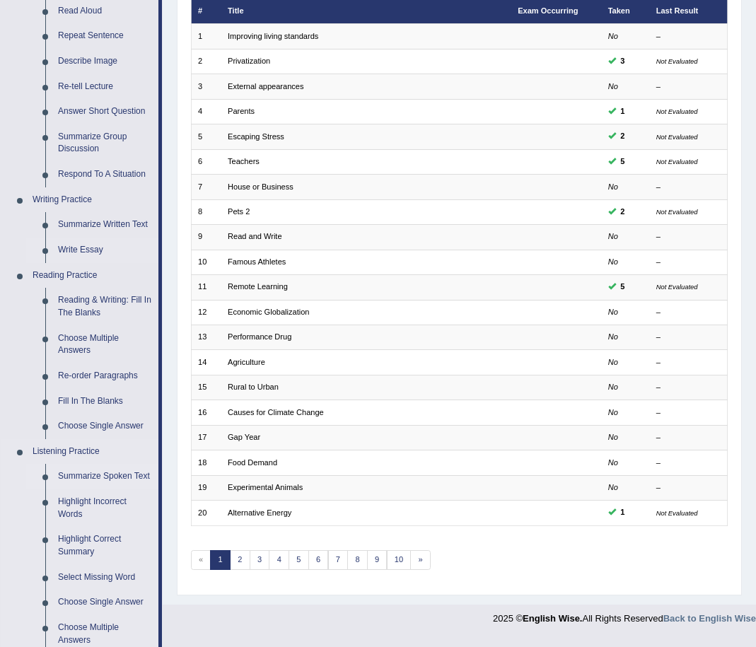
click at [105, 471] on link "Summarize Spoken Text" at bounding box center [105, 476] width 107 height 25
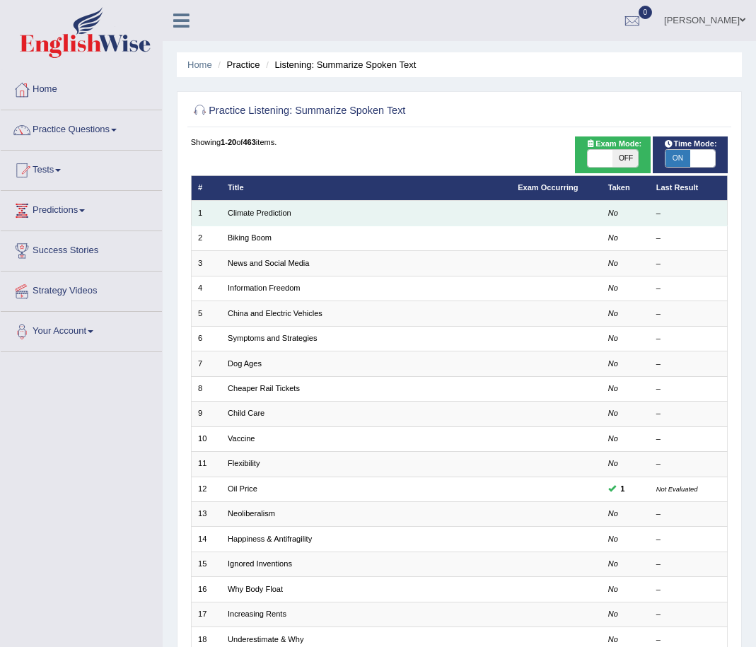
click at [246, 204] on td "Climate Prediction" at bounding box center [366, 213] width 290 height 25
click at [248, 216] on link "Climate Prediction" at bounding box center [260, 213] width 64 height 8
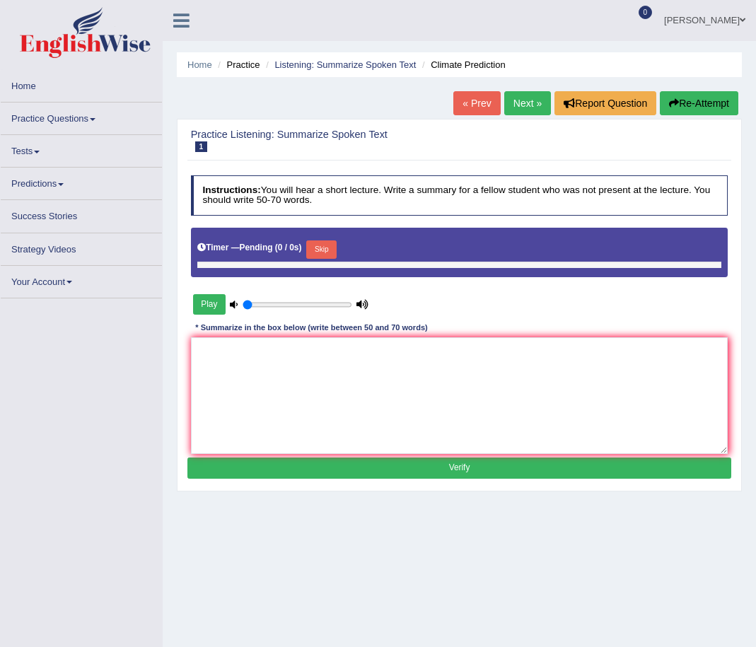
type input "1"
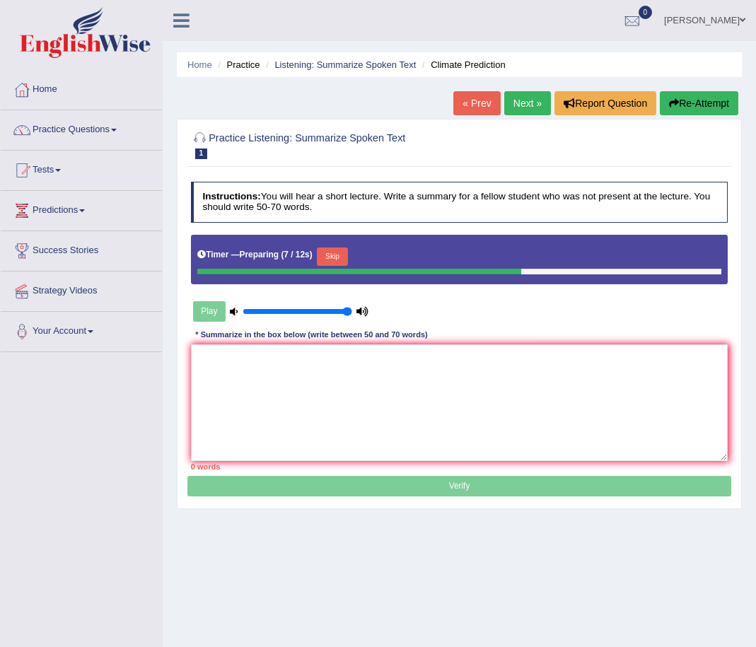
click at [98, 131] on link "Practice Questions" at bounding box center [81, 127] width 161 height 35
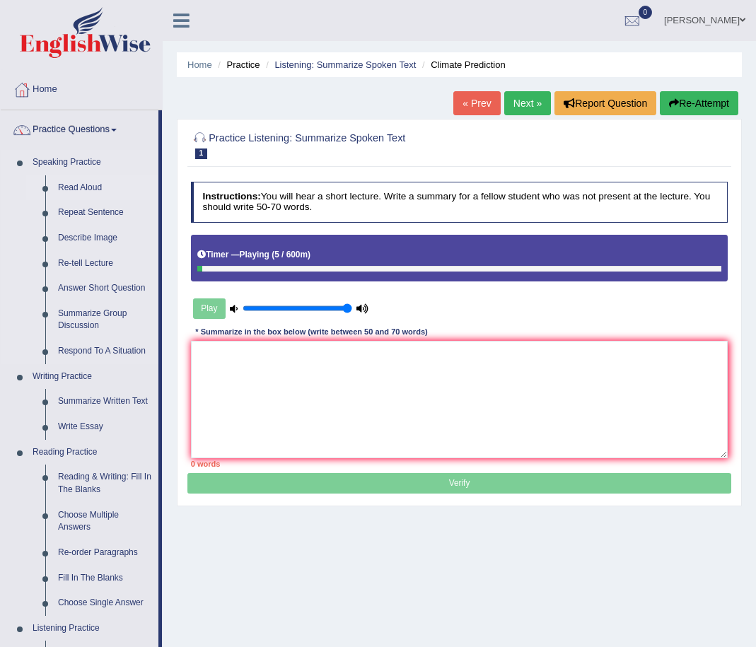
click at [93, 189] on link "Read Aloud" at bounding box center [105, 187] width 107 height 25
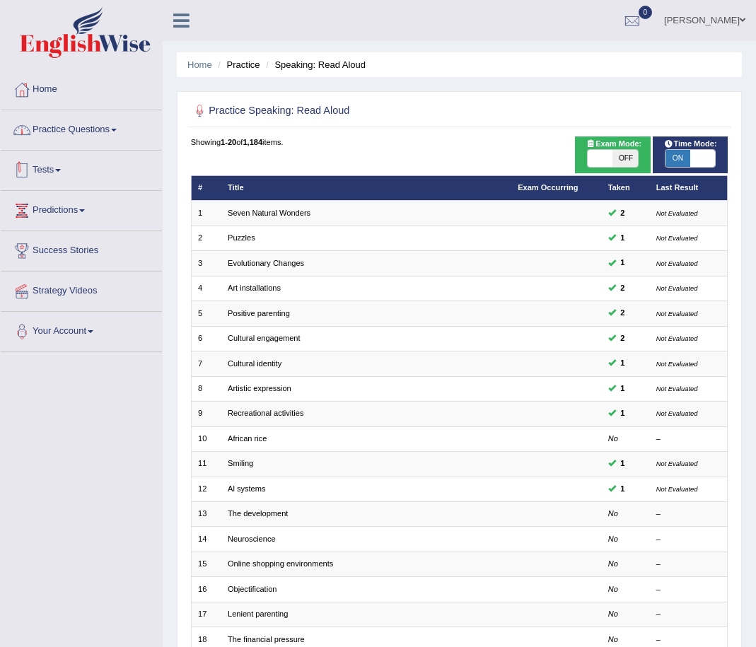
click at [60, 122] on link "Practice Questions" at bounding box center [81, 127] width 161 height 35
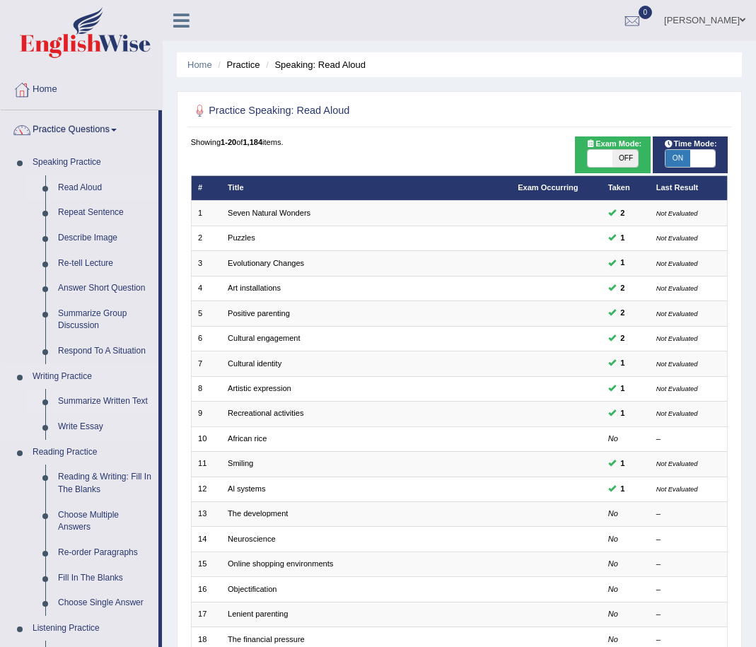
click at [84, 396] on link "Summarize Written Text" at bounding box center [105, 401] width 107 height 25
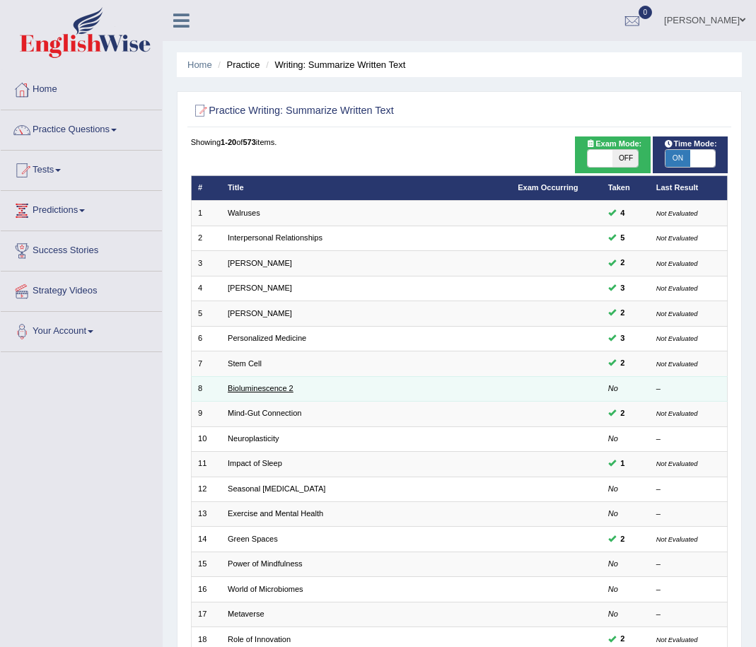
click at [230, 391] on link "Bioluminescence 2" at bounding box center [261, 388] width 66 height 8
